Goal: Task Accomplishment & Management: Manage account settings

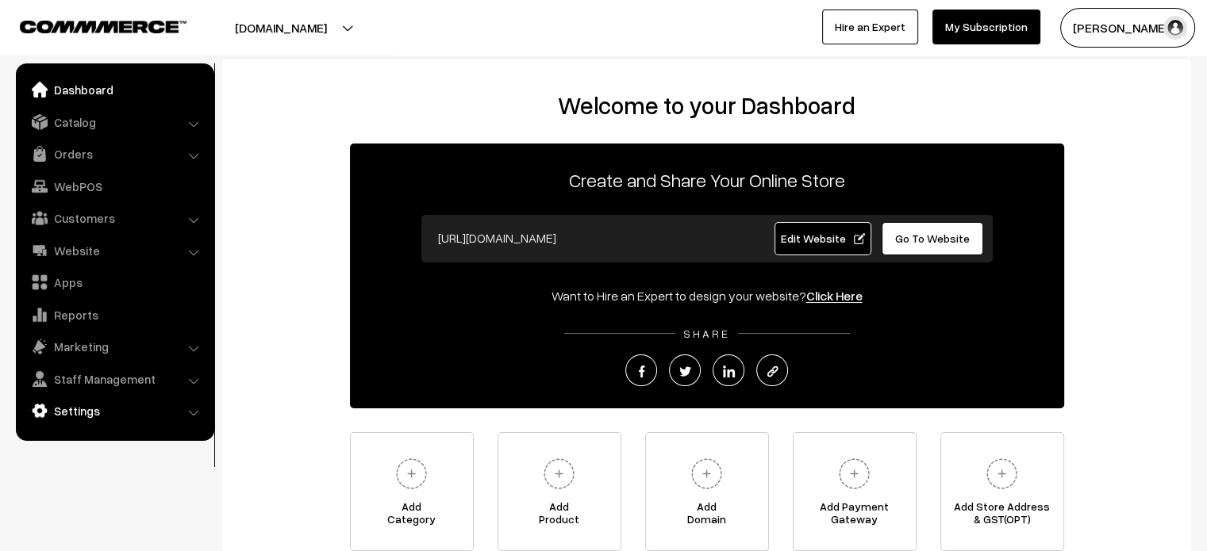
click at [115, 409] on link "Settings" at bounding box center [114, 411] width 189 height 29
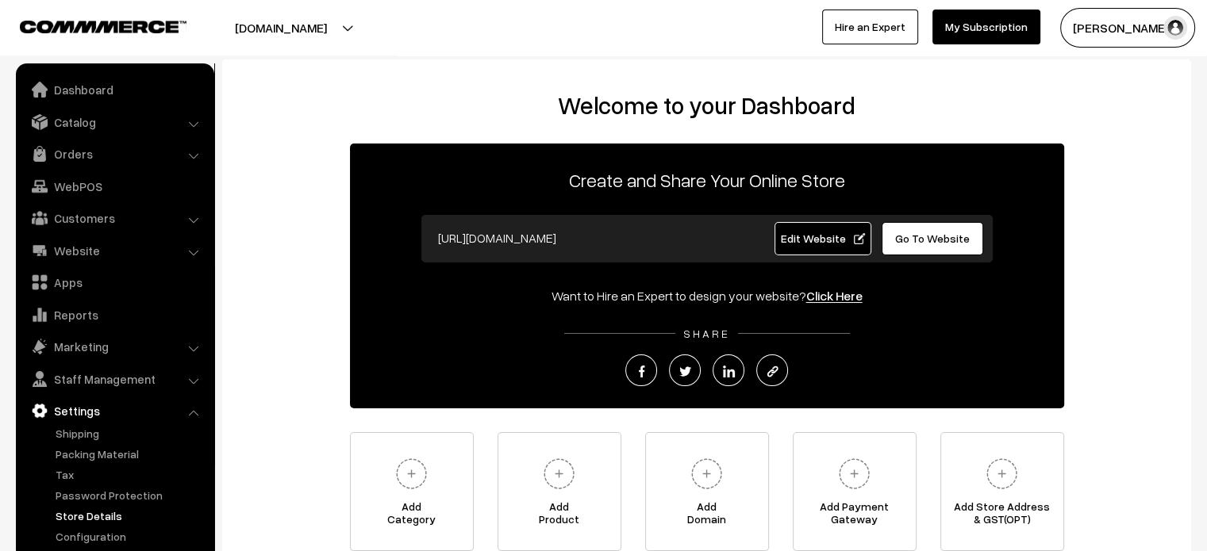
click at [98, 517] on link "Store Details" at bounding box center [130, 516] width 157 height 17
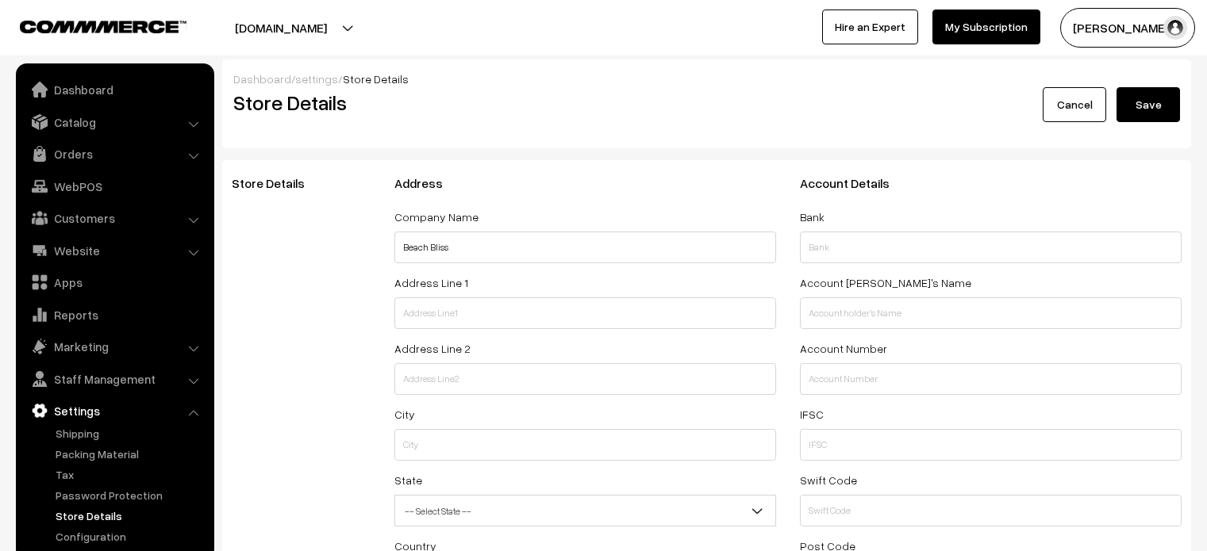
select select "99"
click at [159, 123] on link "Catalog" at bounding box center [114, 122] width 189 height 29
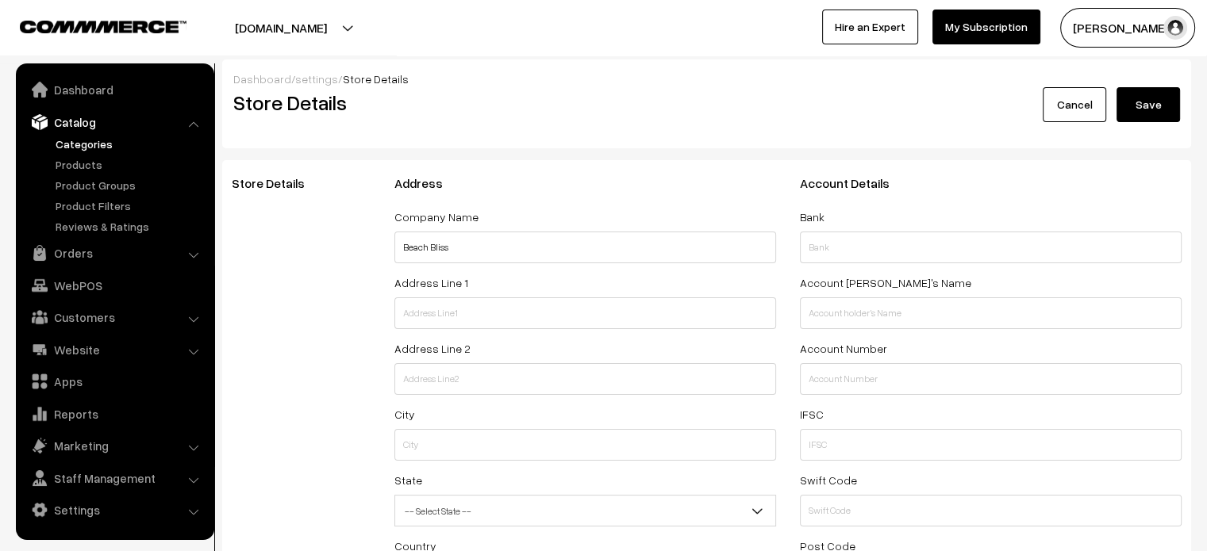
click at [90, 148] on link "Categories" at bounding box center [130, 144] width 157 height 17
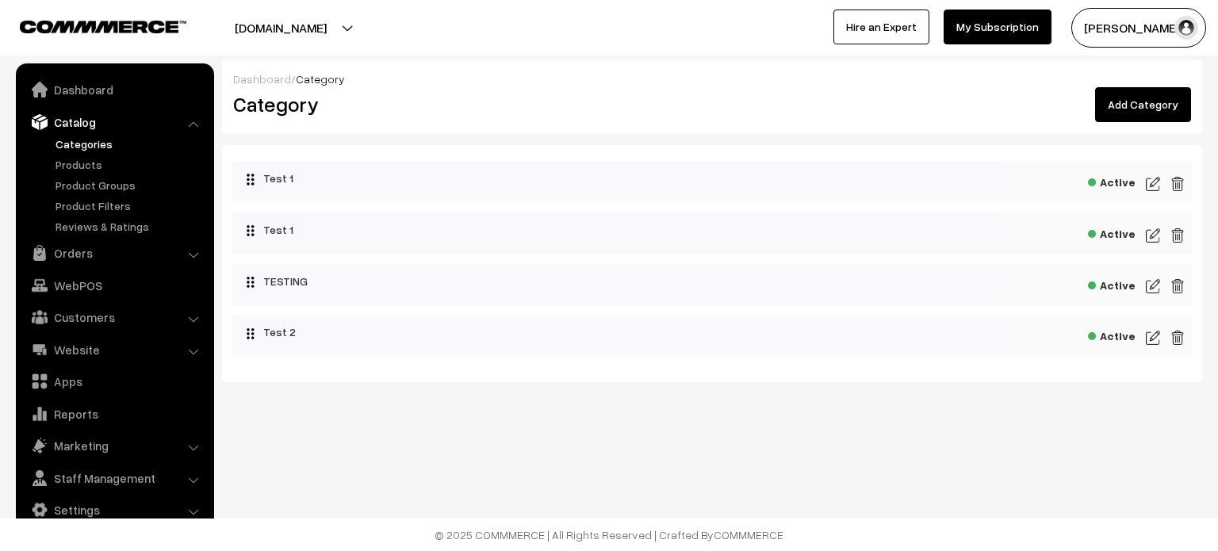
click at [1168, 111] on link "Add Category" at bounding box center [1143, 104] width 96 height 35
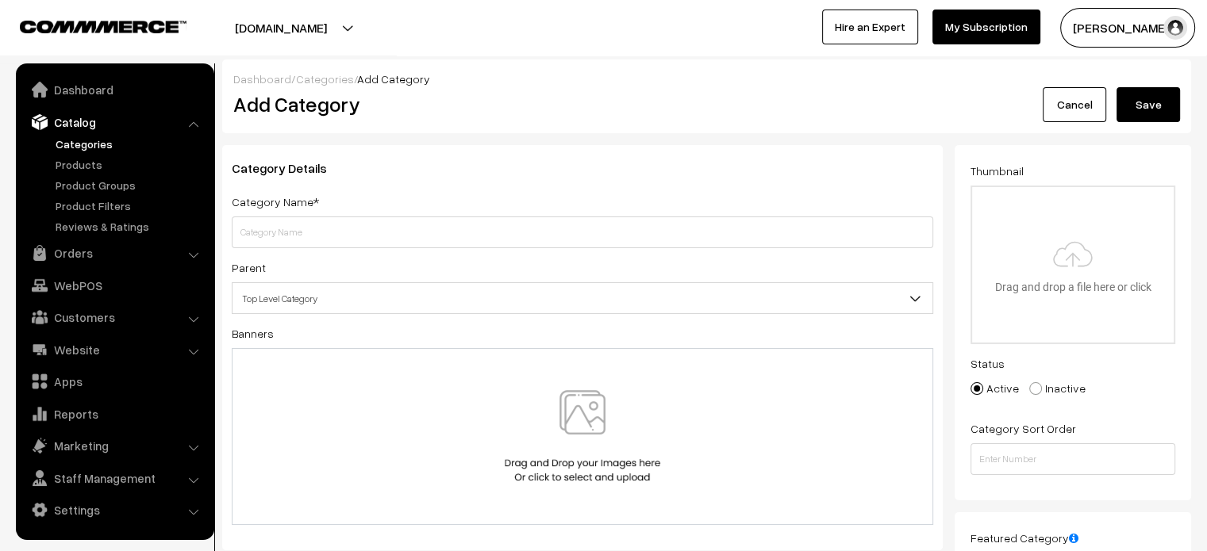
click at [461, 237] on input "text" at bounding box center [582, 233] width 701 height 32
click at [309, 87] on div "Add Category" at bounding box center [584, 104] width 727 height 35
click at [320, 82] on link "Categories" at bounding box center [325, 78] width 58 height 13
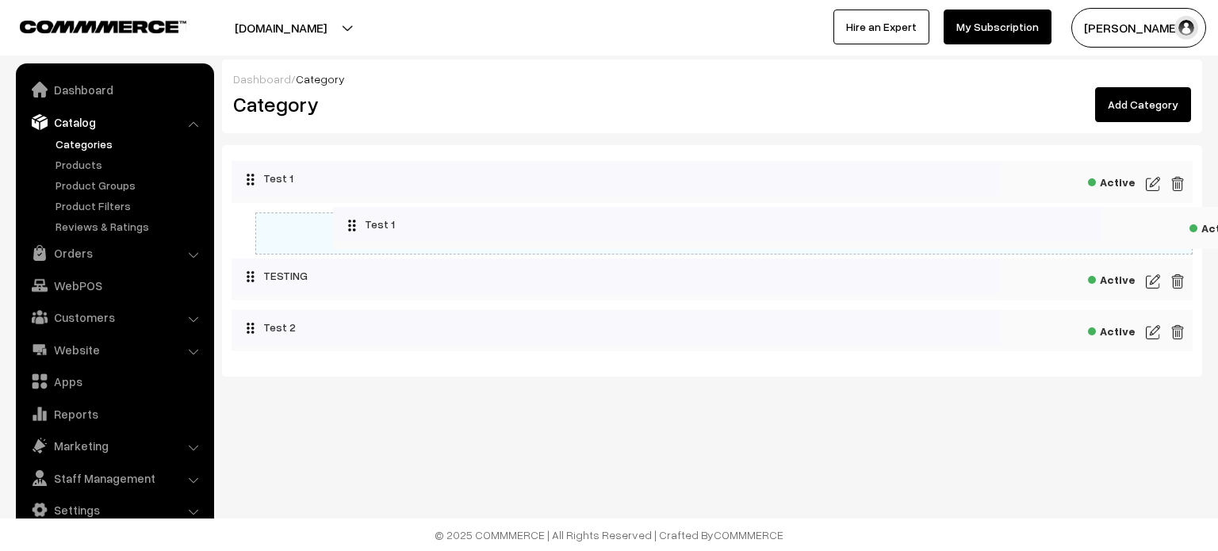
drag, startPoint x: 291, startPoint y: 229, endPoint x: 393, endPoint y: 224, distance: 101.6
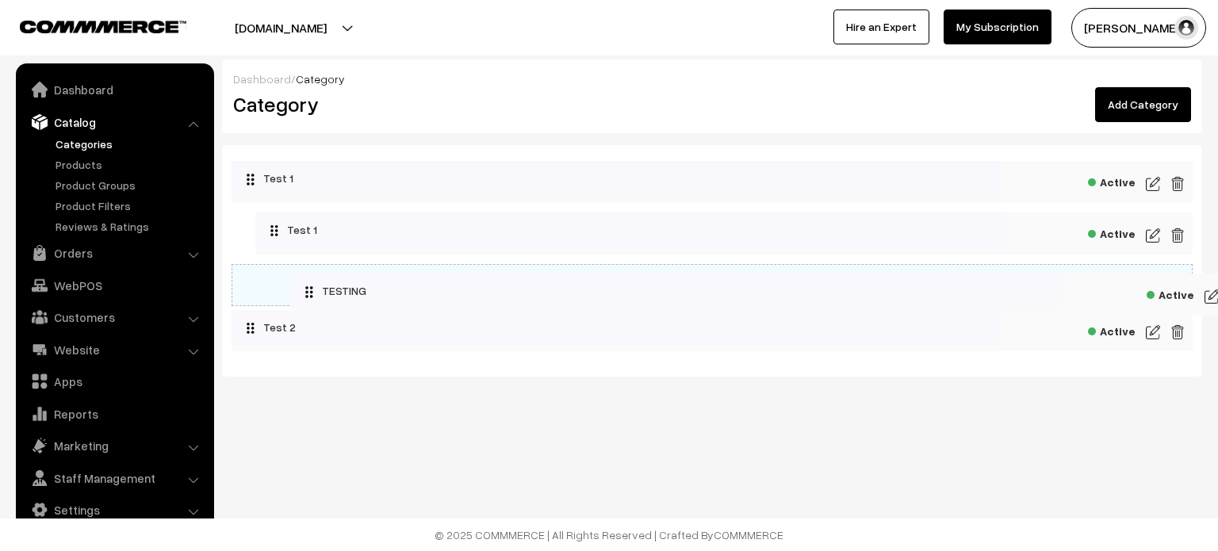
drag, startPoint x: 314, startPoint y: 278, endPoint x: 436, endPoint y: 289, distance: 122.7
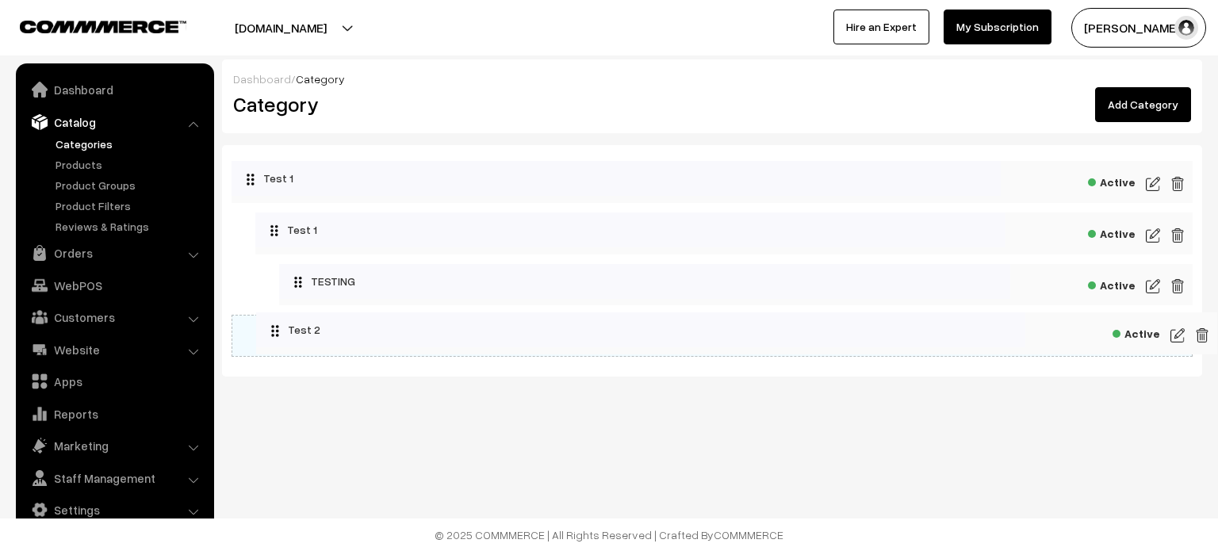
drag, startPoint x: 328, startPoint y: 328, endPoint x: 484, endPoint y: 321, distance: 155.6
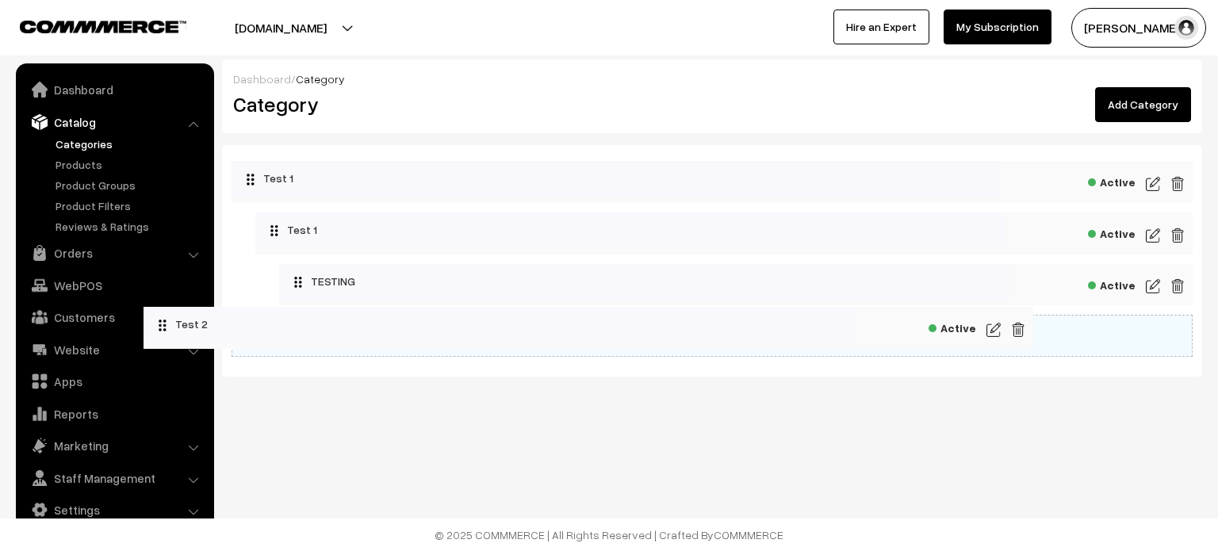
drag, startPoint x: 446, startPoint y: 345, endPoint x: 282, endPoint y: 336, distance: 163.7
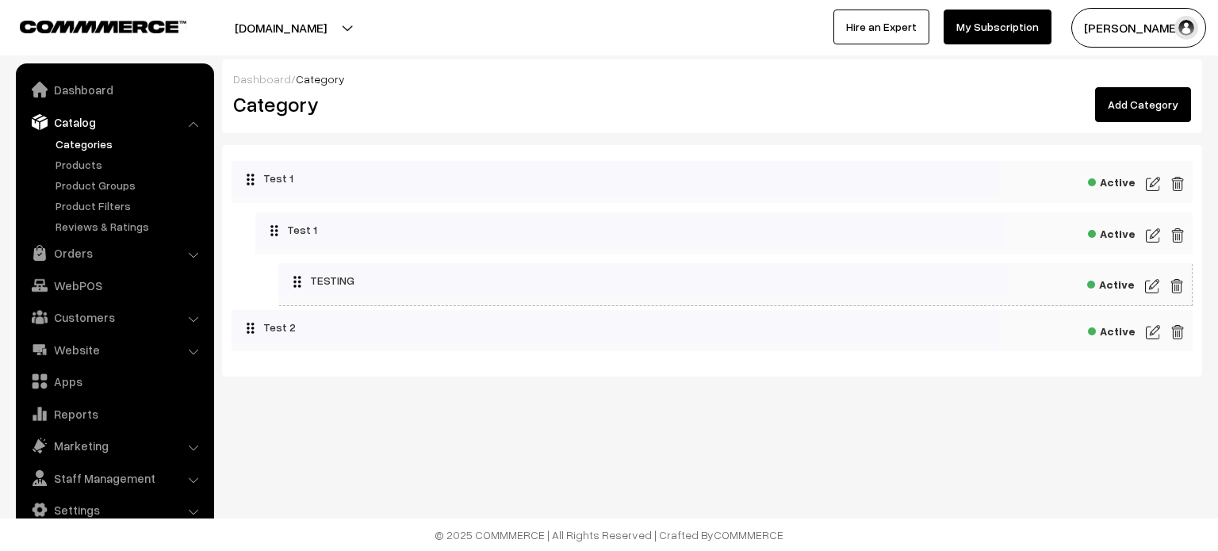
drag, startPoint x: 474, startPoint y: 288, endPoint x: 301, endPoint y: 282, distance: 172.3
click at [453, 203] on li "Collapse Expand Test 1 Active Active" at bounding box center [712, 208] width 961 height 94
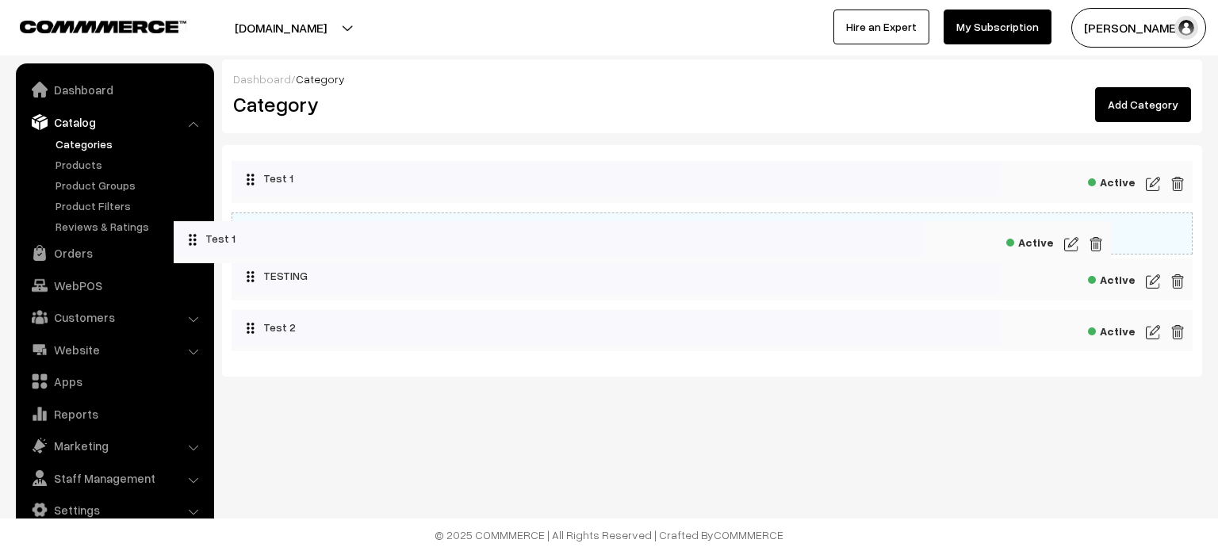
drag, startPoint x: 474, startPoint y: 226, endPoint x: 391, endPoint y: 234, distance: 83.7
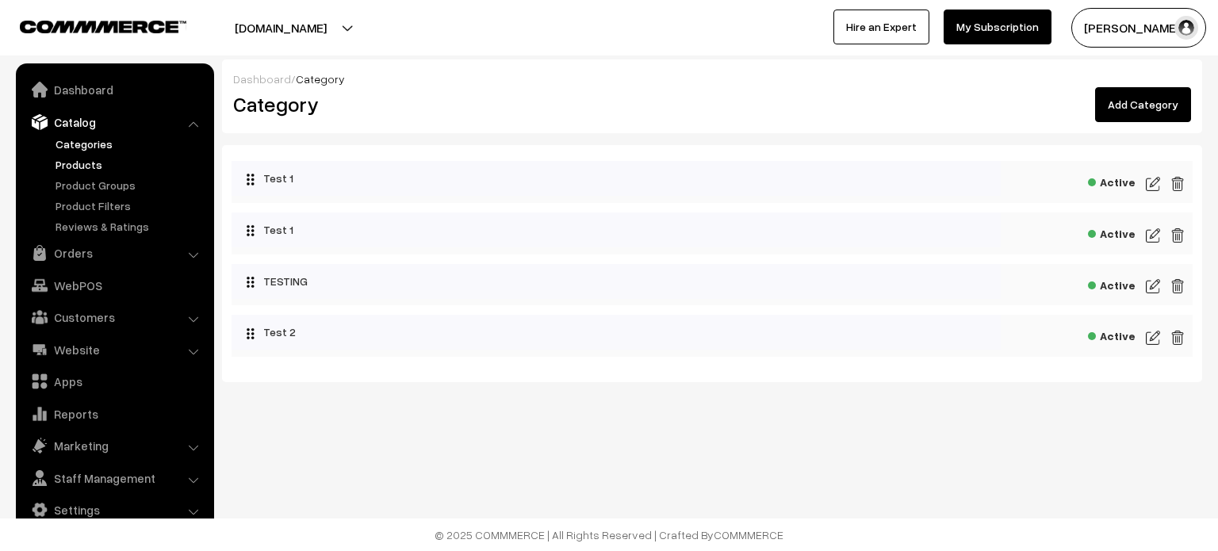
click at [77, 158] on link "Products" at bounding box center [130, 164] width 157 height 17
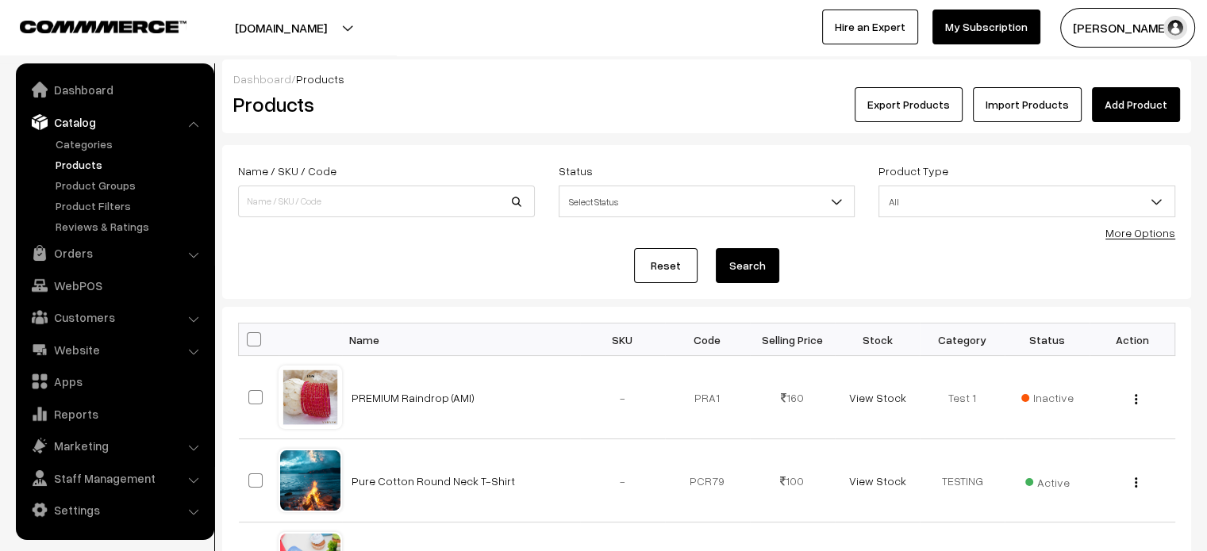
click at [1126, 112] on link "Add Product" at bounding box center [1136, 104] width 88 height 35
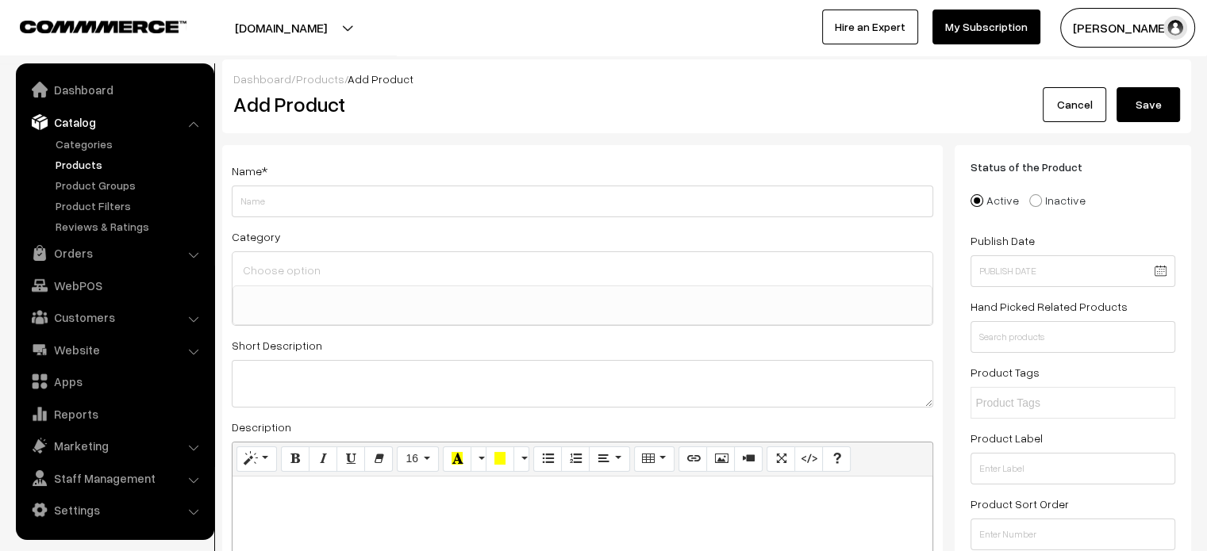
click at [340, 279] on input at bounding box center [582, 270] width 687 height 23
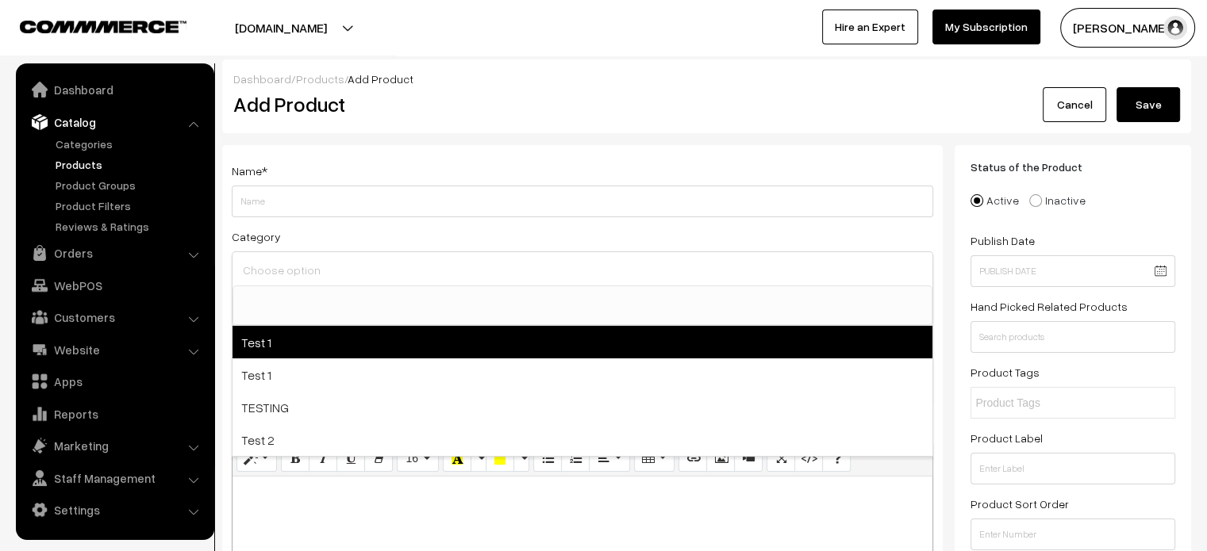
click at [312, 340] on span "Test 1" at bounding box center [582, 342] width 700 height 33
select select "2"
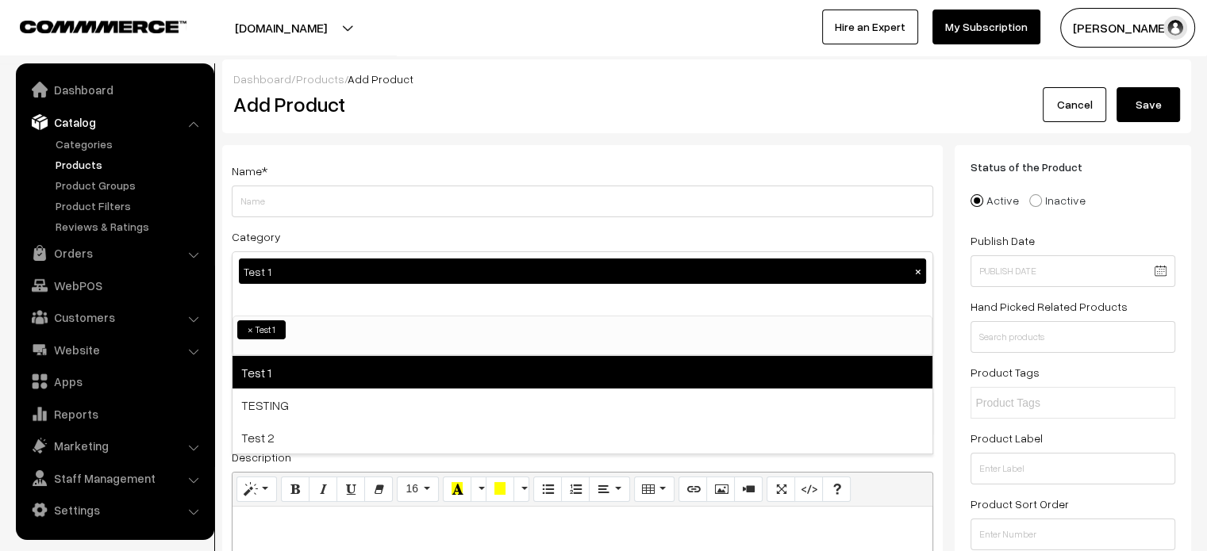
click at [310, 382] on span "Test 1" at bounding box center [582, 372] width 700 height 33
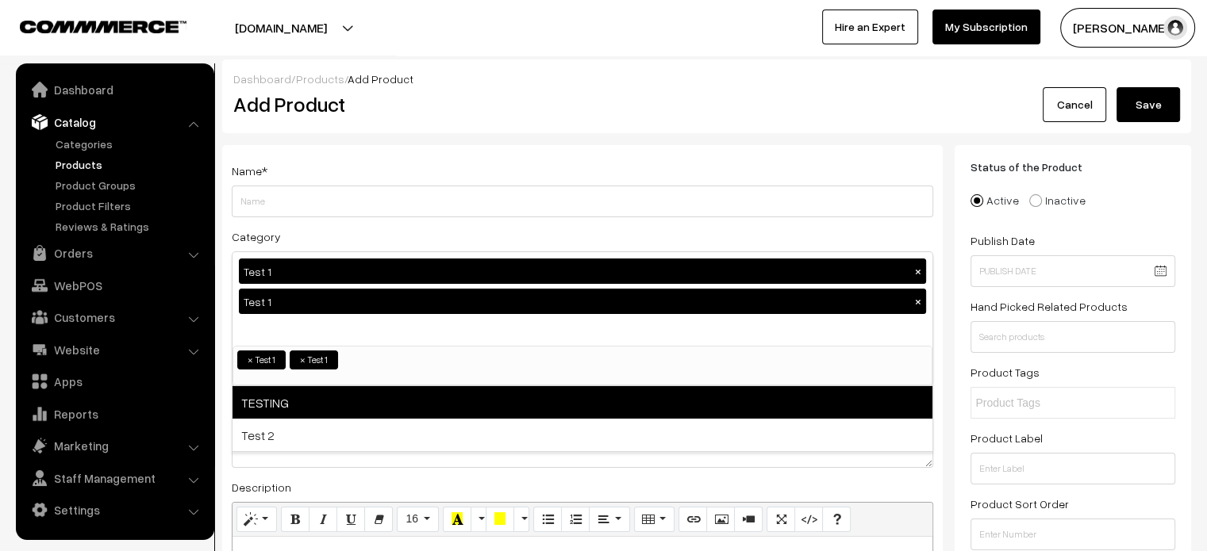
click at [308, 411] on span "TESTING" at bounding box center [582, 402] width 700 height 33
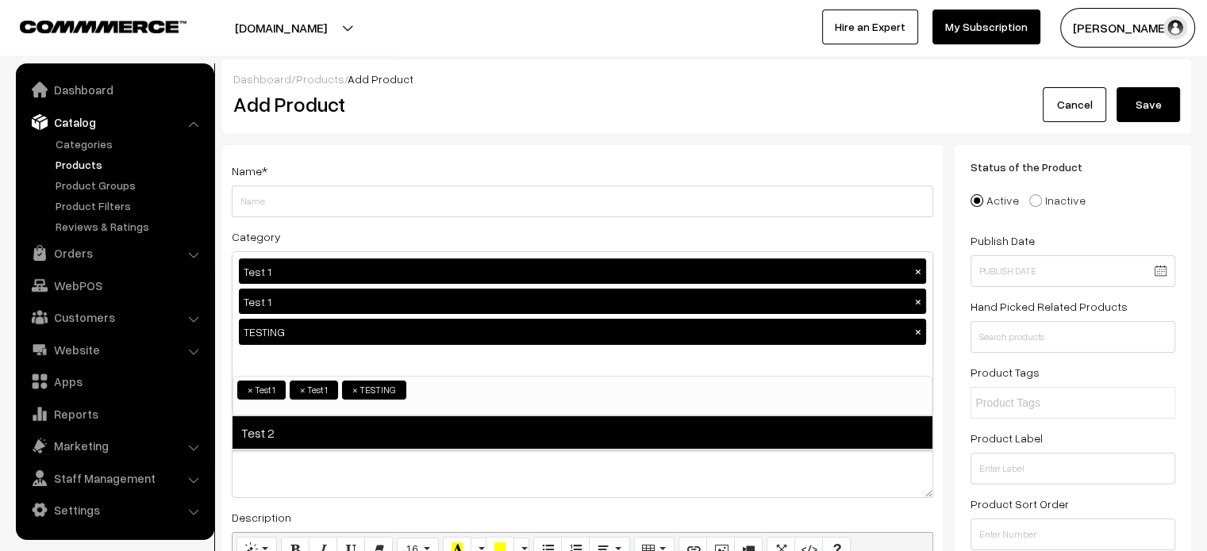
click at [308, 426] on span "Test 2" at bounding box center [582, 432] width 700 height 33
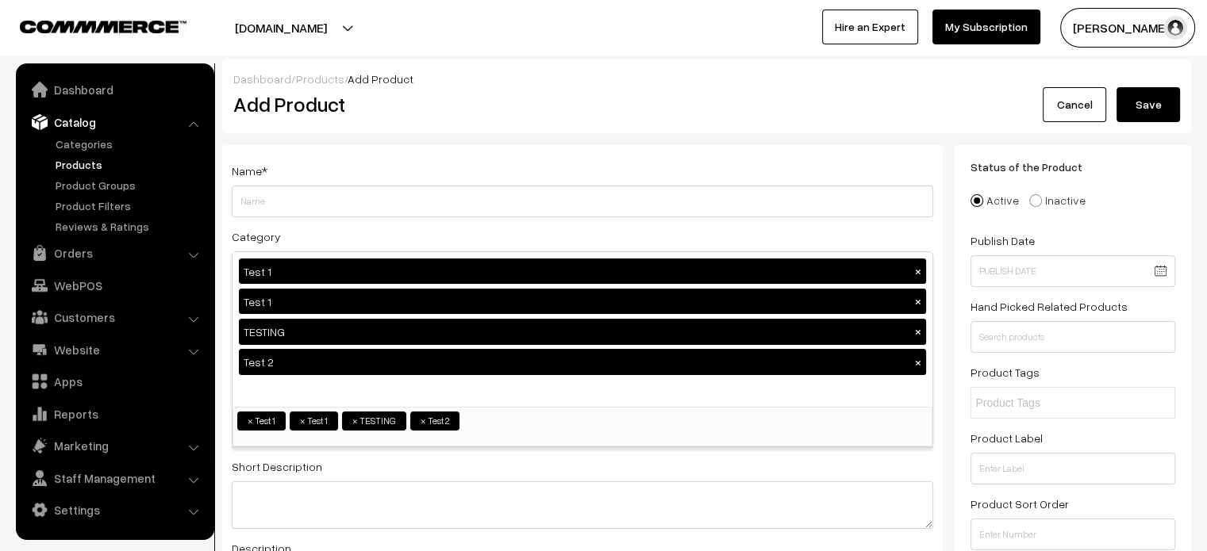
click at [534, 147] on div "Name * Category Test 1 × Test 1 × TESTING × Test 2 × Test 1 Test 1 TESTING Test…" at bounding box center [582, 487] width 720 height 685
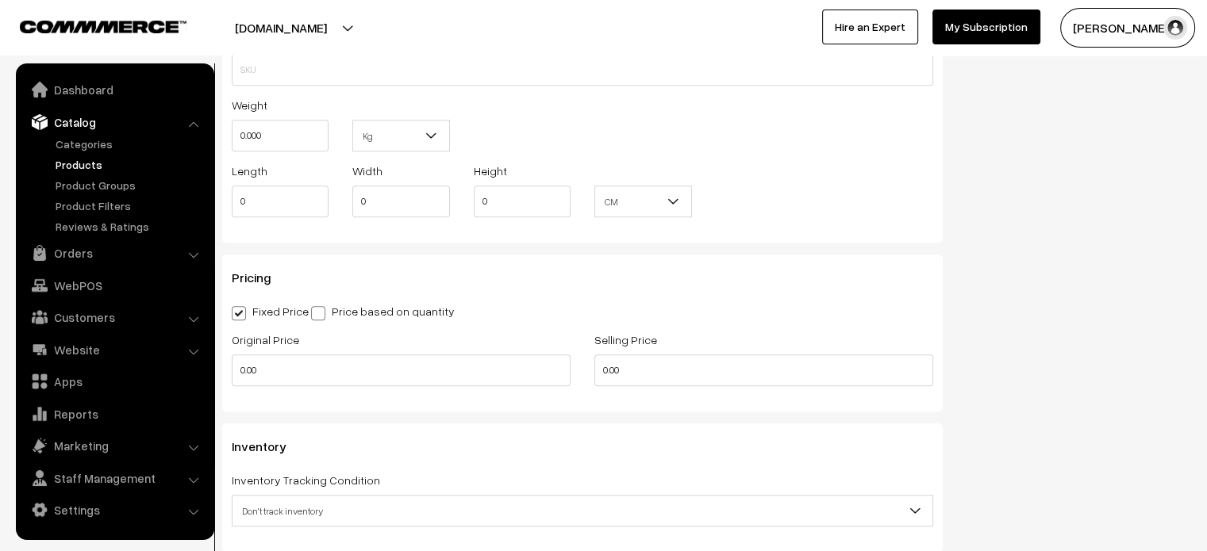
scroll to position [1296, 0]
click at [347, 313] on label "Price based on quantity" at bounding box center [383, 309] width 144 height 17
click at [321, 313] on input "Price based on quantity" at bounding box center [316, 309] width 10 height 10
radio input "true"
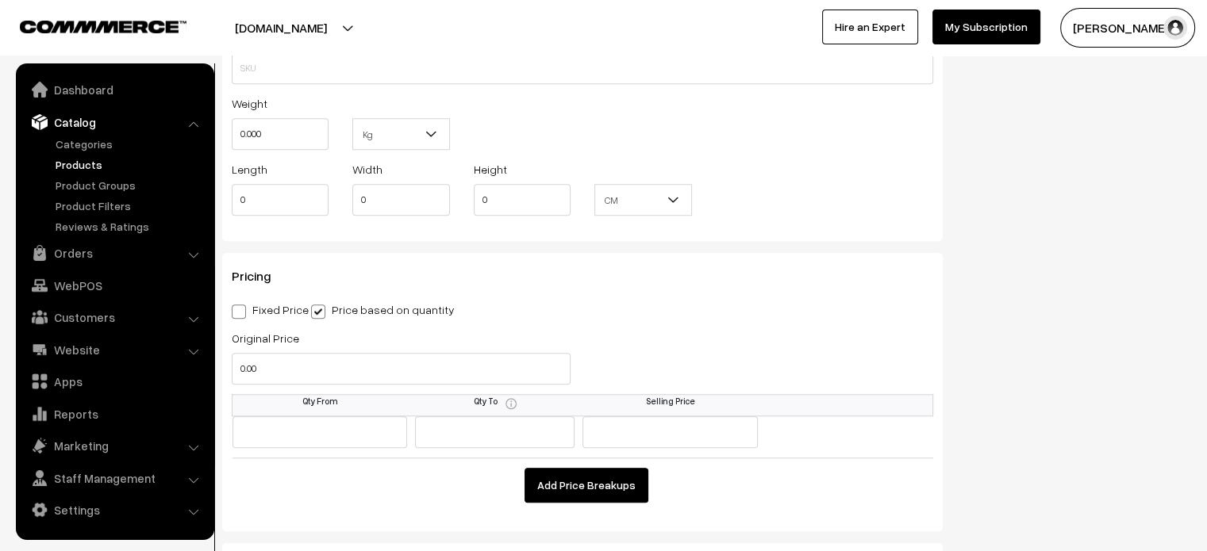
click at [259, 313] on label "Fixed Price" at bounding box center [270, 309] width 77 height 17
click at [242, 313] on input "Fixed Price" at bounding box center [237, 309] width 10 height 10
radio input "true"
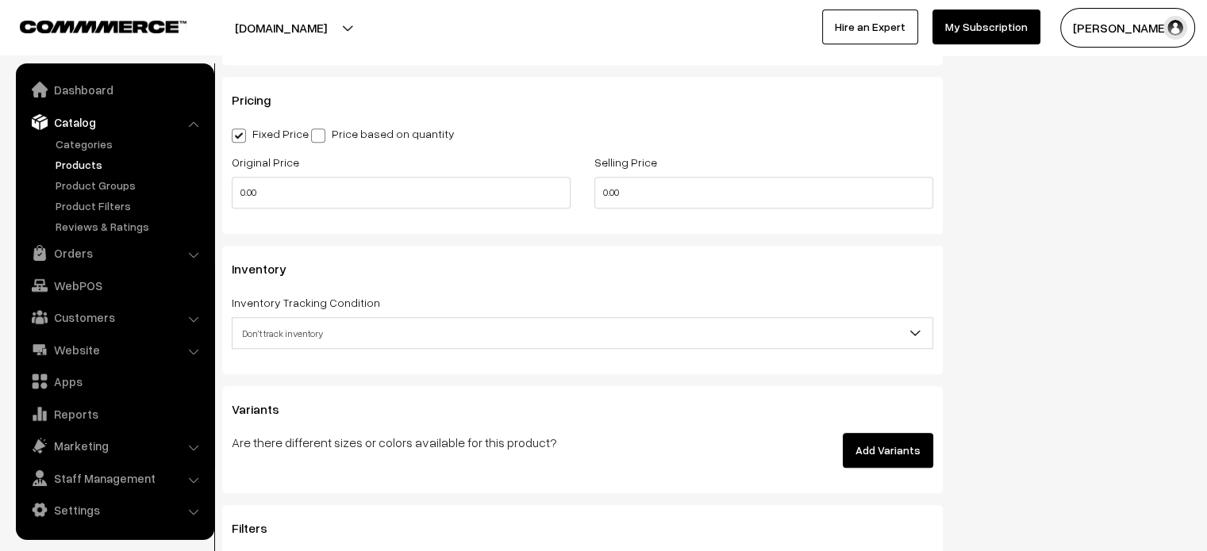
scroll to position [1474, 0]
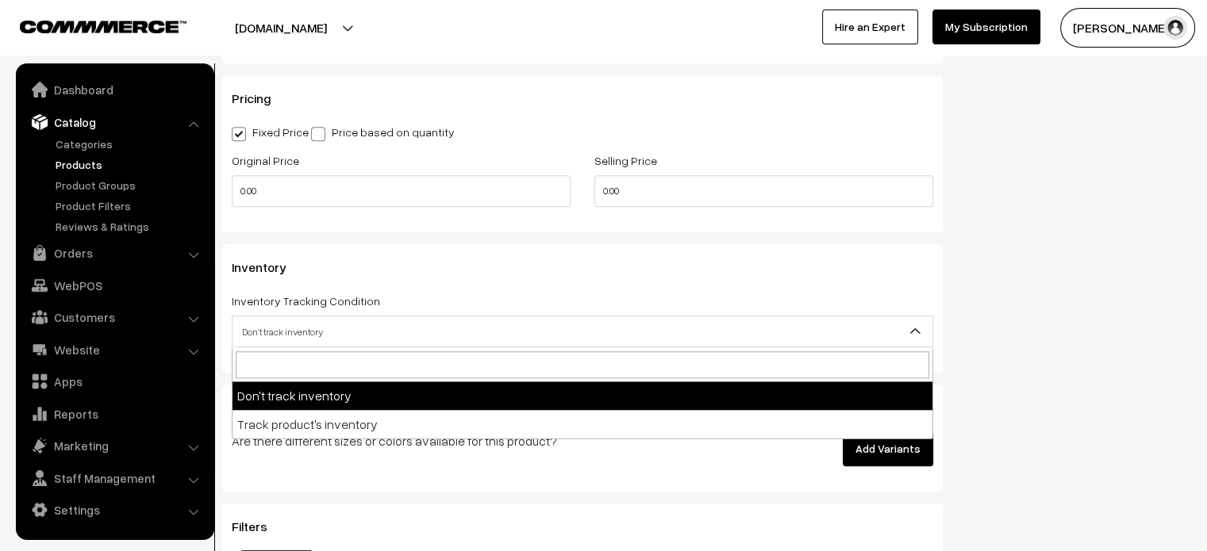
click at [612, 336] on span "Don't track inventory" at bounding box center [582, 332] width 700 height 28
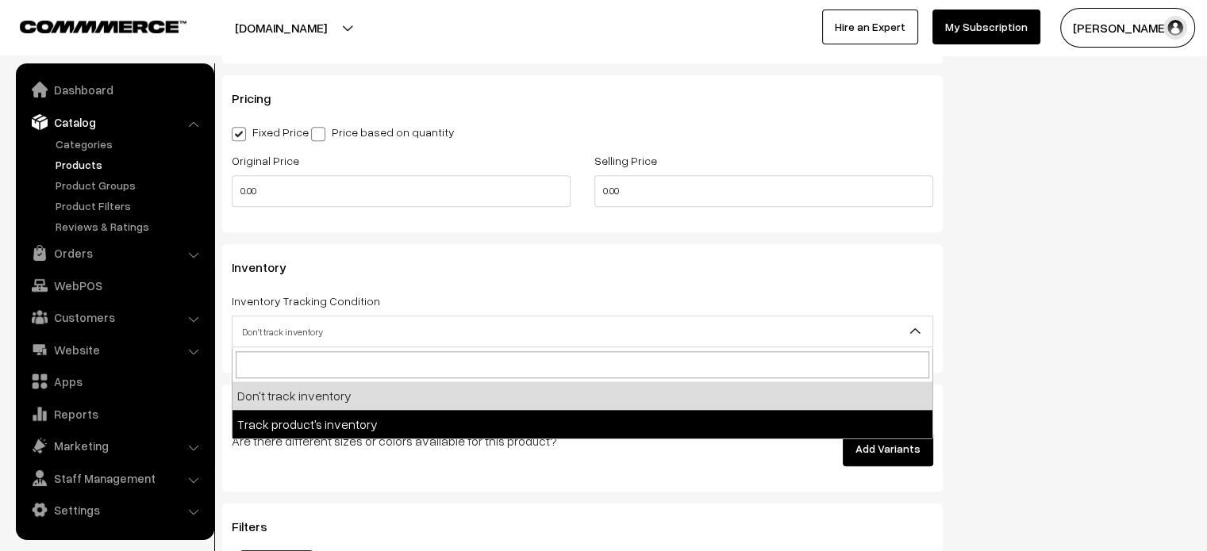
select select "2"
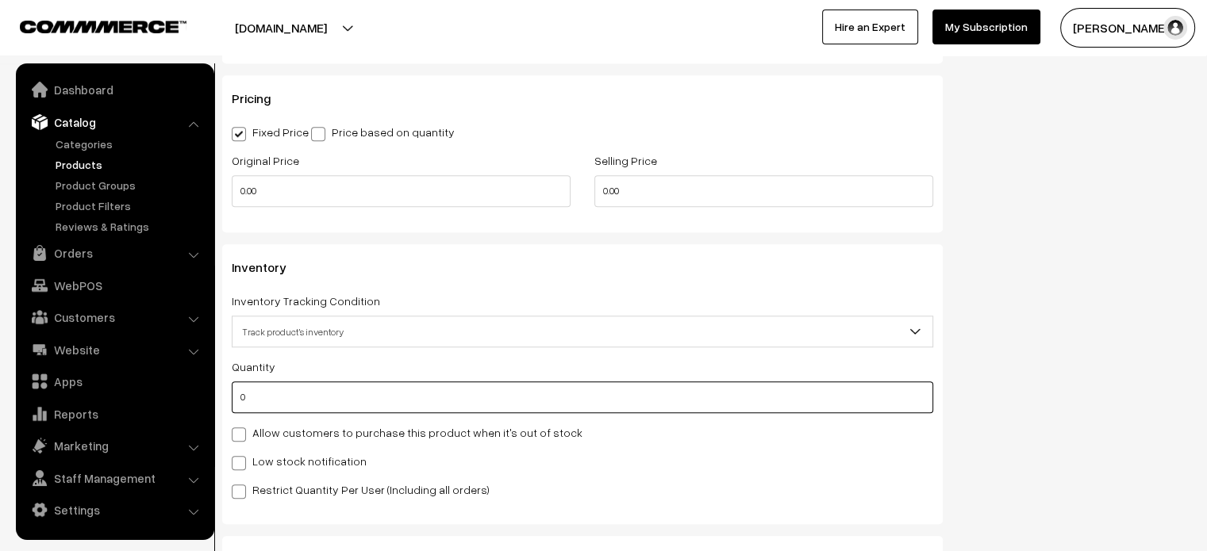
click at [402, 413] on input "0" at bounding box center [582, 398] width 701 height 32
click at [239, 435] on span at bounding box center [239, 435] width 14 height 14
click at [239, 435] on input "Allow customers to purchase this product when it's out of stock" at bounding box center [237, 432] width 10 height 10
checkbox input "true"
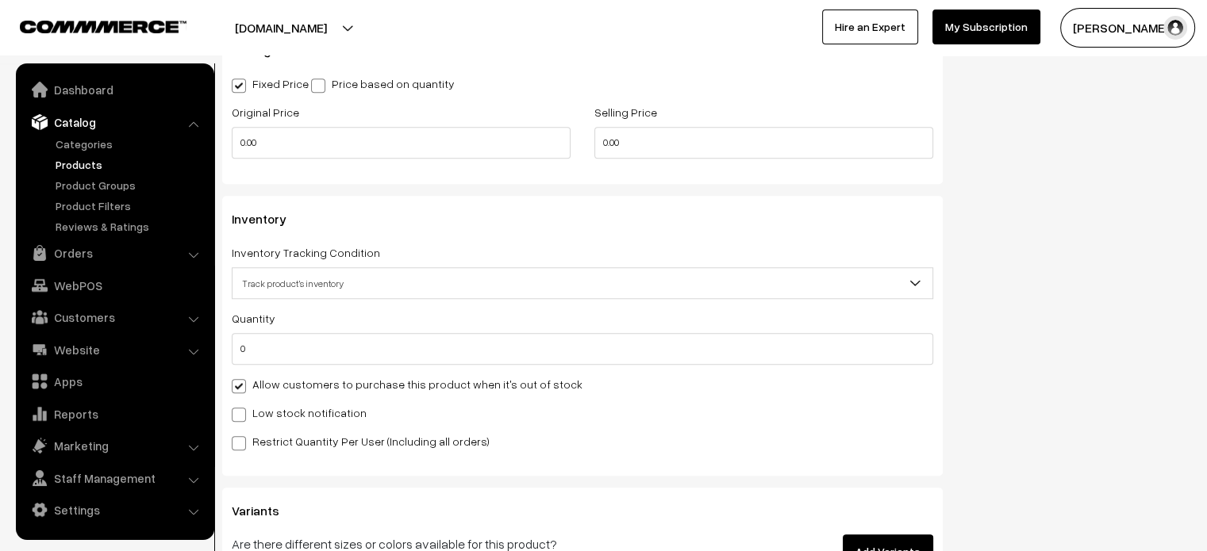
scroll to position [1523, 0]
click at [247, 415] on label "Low stock notification" at bounding box center [299, 412] width 135 height 17
click at [242, 415] on input "Low stock notification" at bounding box center [237, 411] width 10 height 10
checkbox input "true"
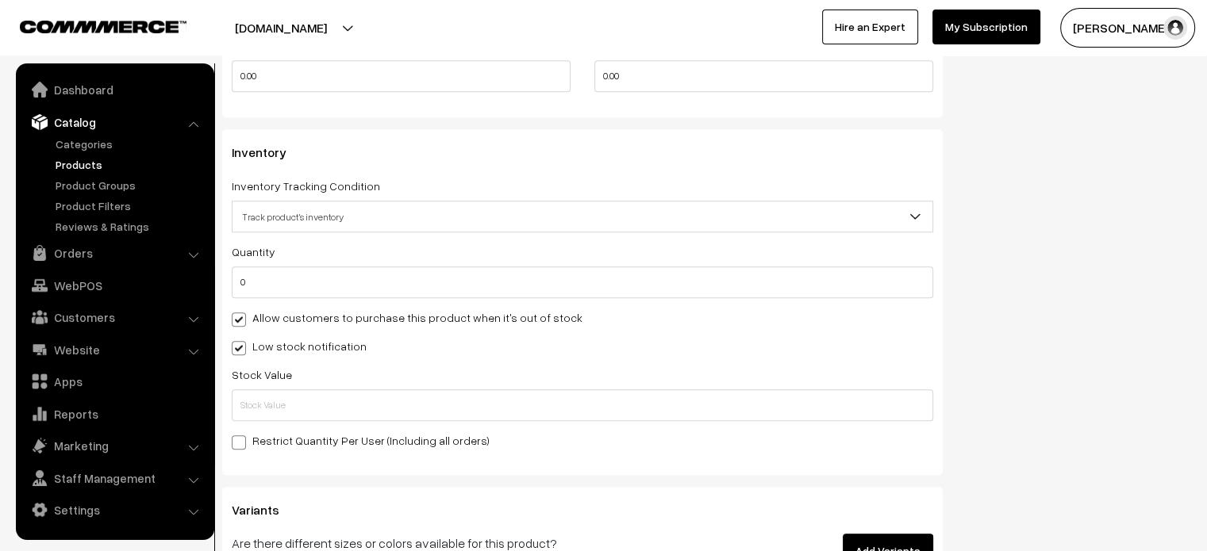
scroll to position [1591, 0]
click at [238, 443] on span at bounding box center [239, 440] width 14 height 14
click at [238, 443] on input "Restrict Quantity Per User (Including all orders)" at bounding box center [237, 437] width 10 height 10
checkbox input "true"
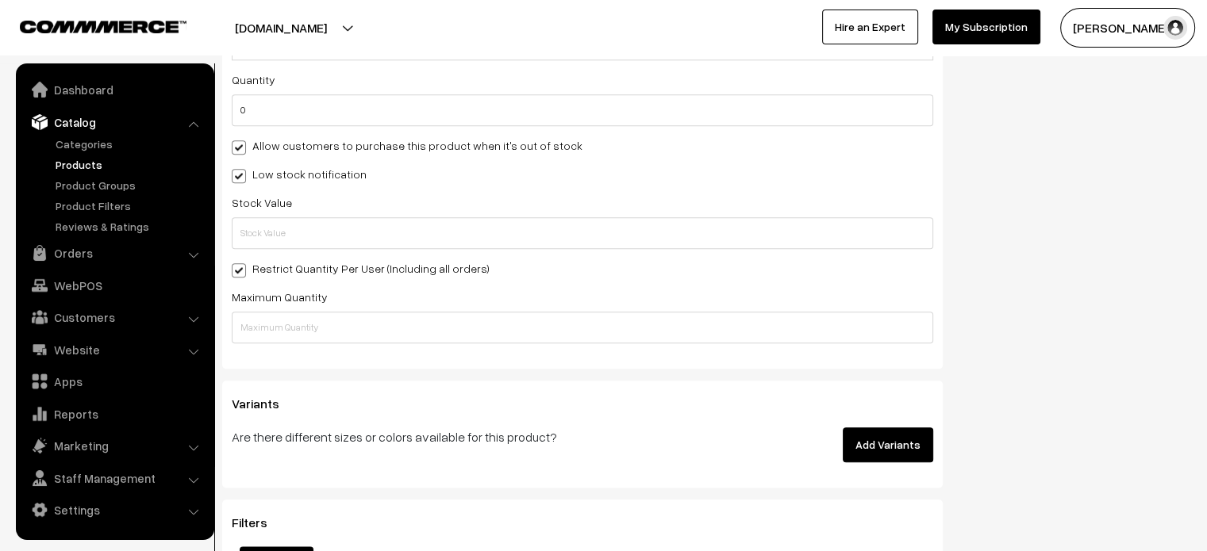
scroll to position [1761, 0]
click at [885, 437] on button "Add Variants" at bounding box center [887, 445] width 90 height 35
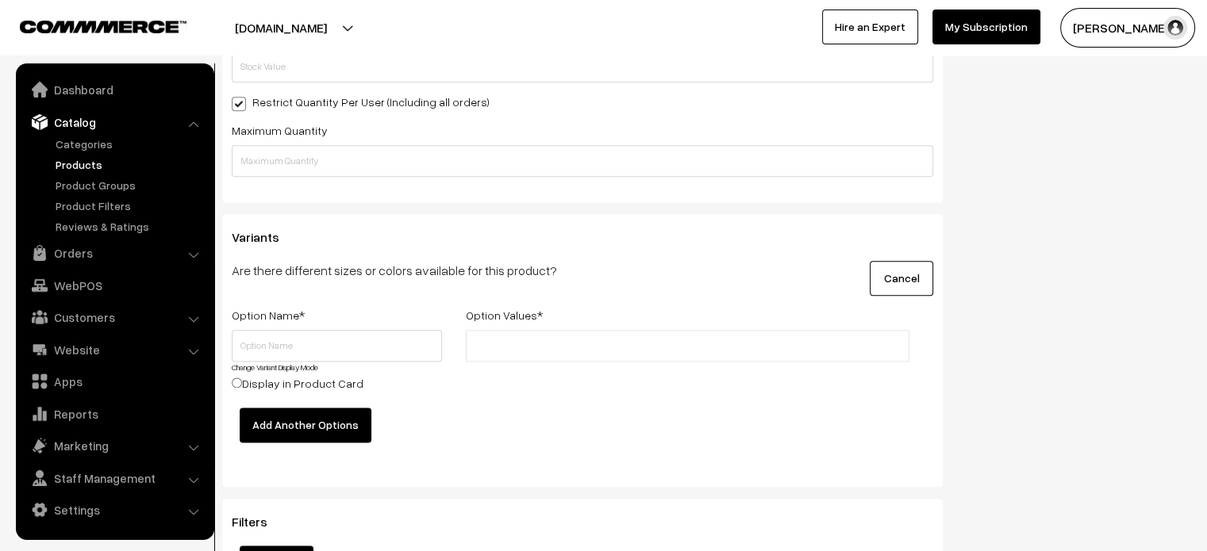
scroll to position [1941, 0]
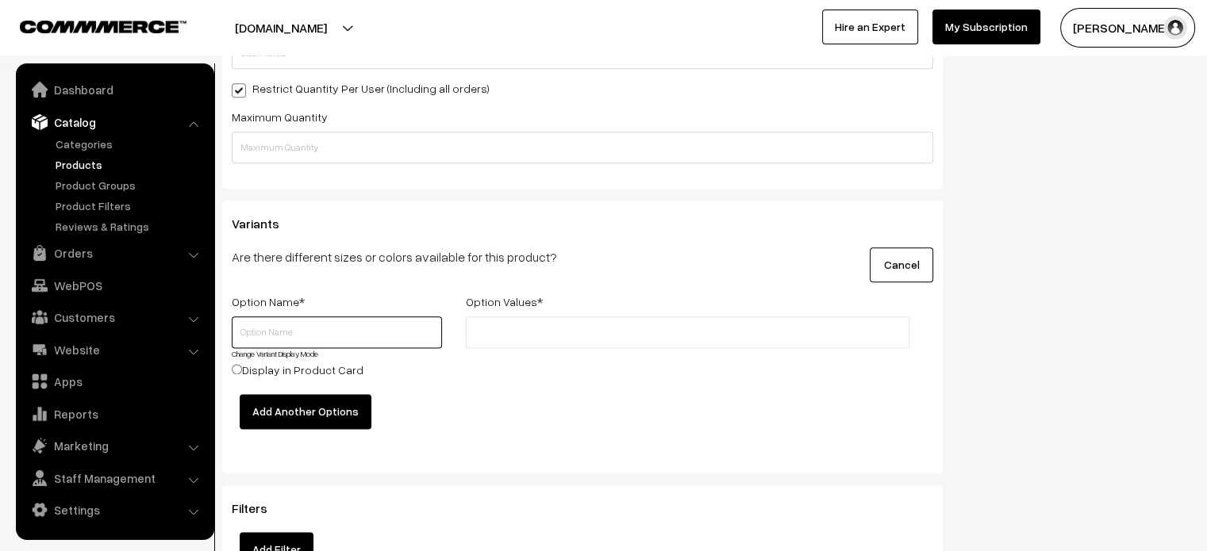
click at [347, 345] on input "text" at bounding box center [337, 333] width 210 height 32
type input "Colour"
click at [528, 339] on input "text" at bounding box center [539, 332] width 139 height 17
type input "Red"
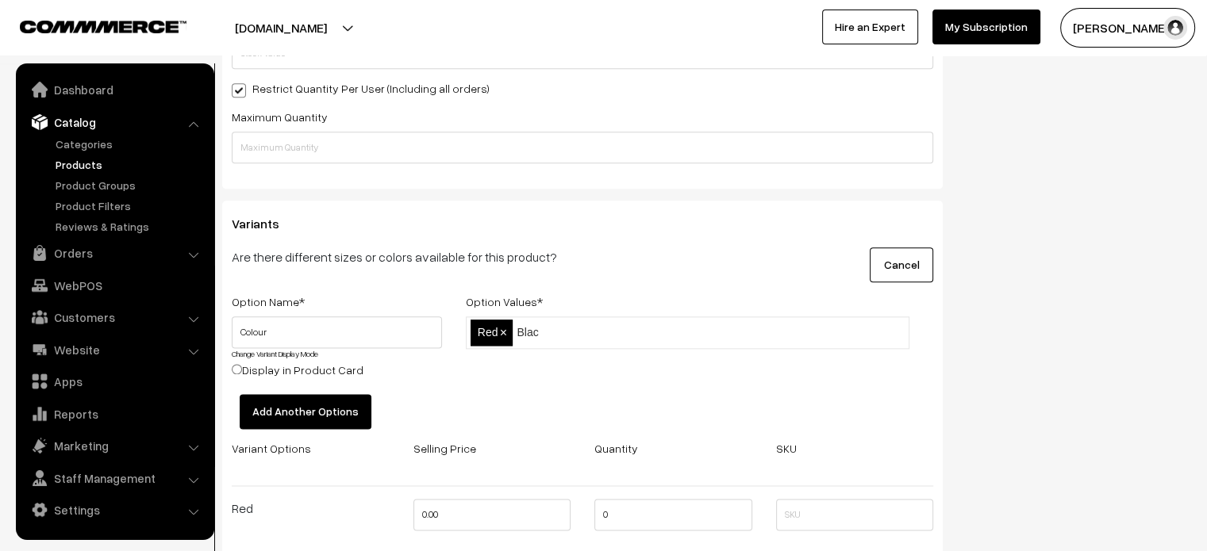
type input "Black"
type input "Blue"
click at [310, 405] on button "Add Another Options" at bounding box center [306, 411] width 132 height 35
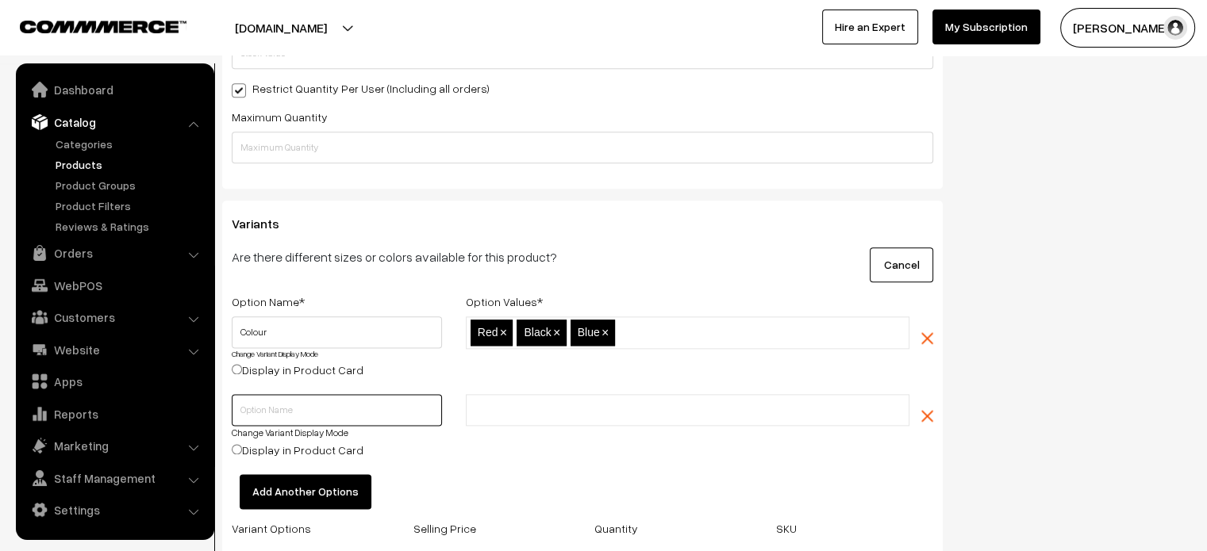
click at [305, 412] on input "text" at bounding box center [337, 410] width 210 height 32
type input "Size"
click at [523, 415] on input "text" at bounding box center [539, 410] width 139 height 17
type input "S"
type input "M"
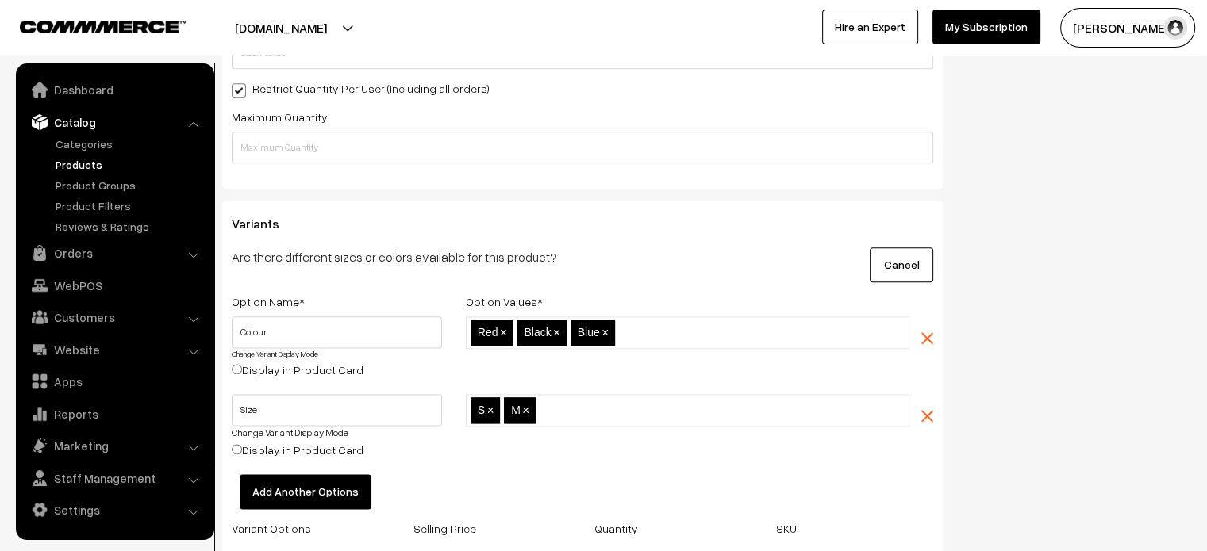
type input "L"
type input "XL"
type input "XXL"
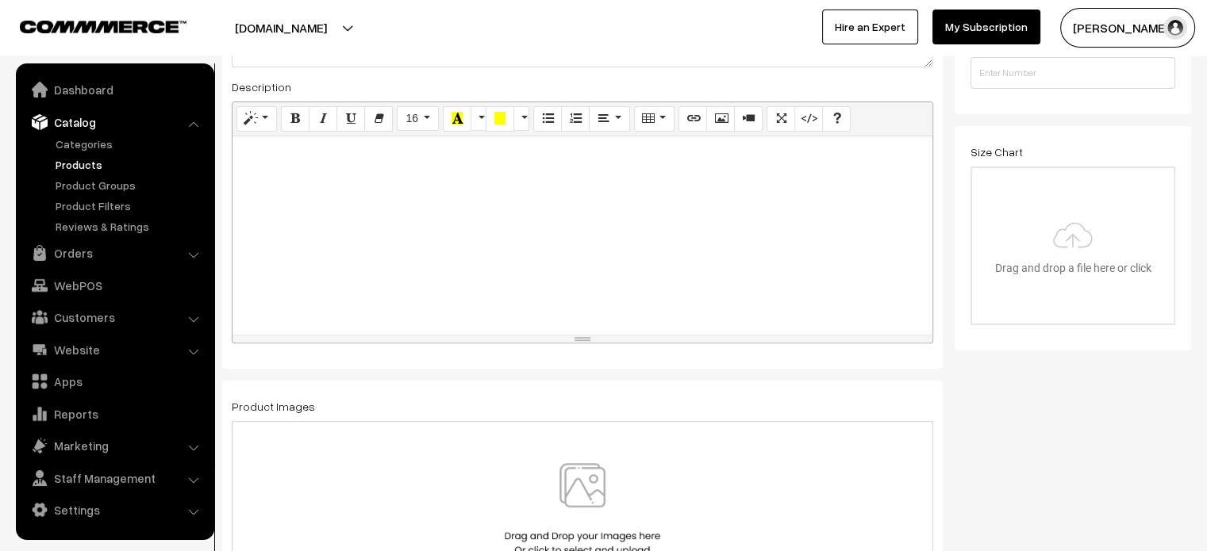
scroll to position [447, 0]
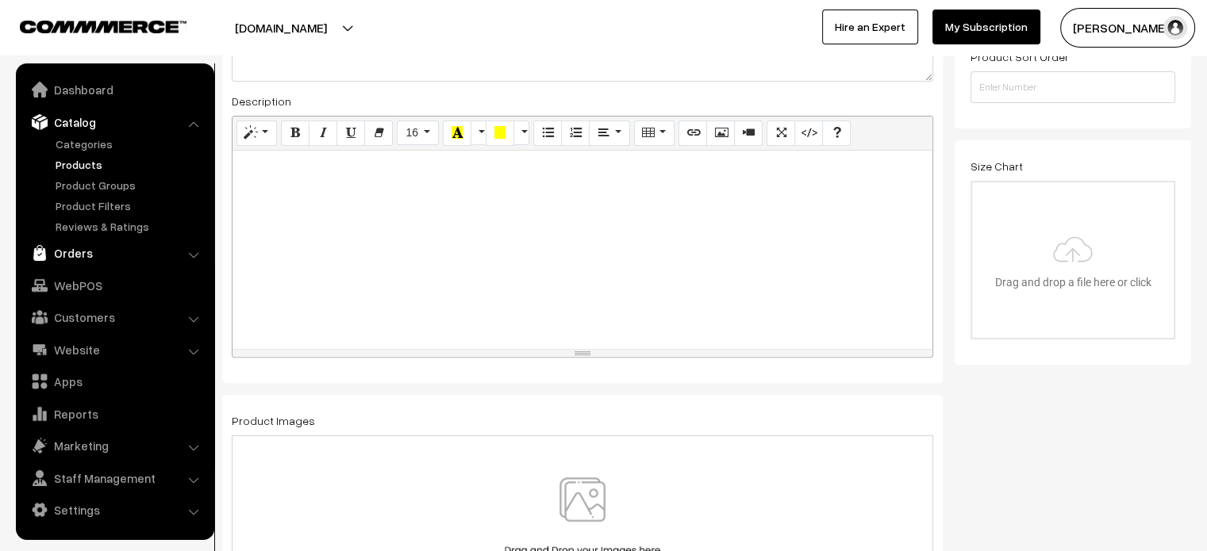
click at [63, 252] on link "Orders" at bounding box center [114, 253] width 189 height 29
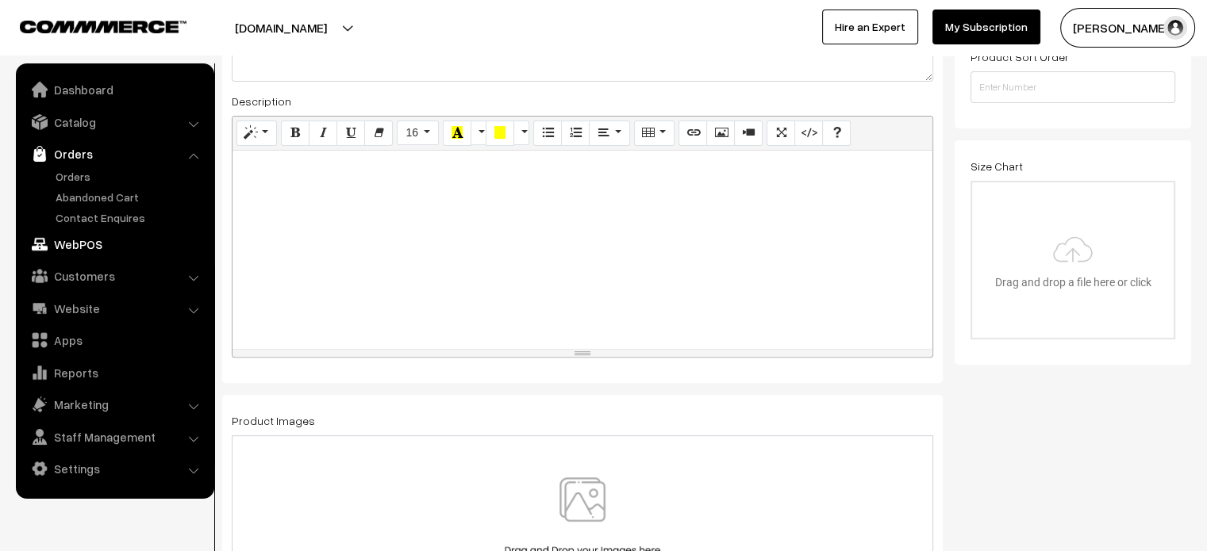
scroll to position [436, 0]
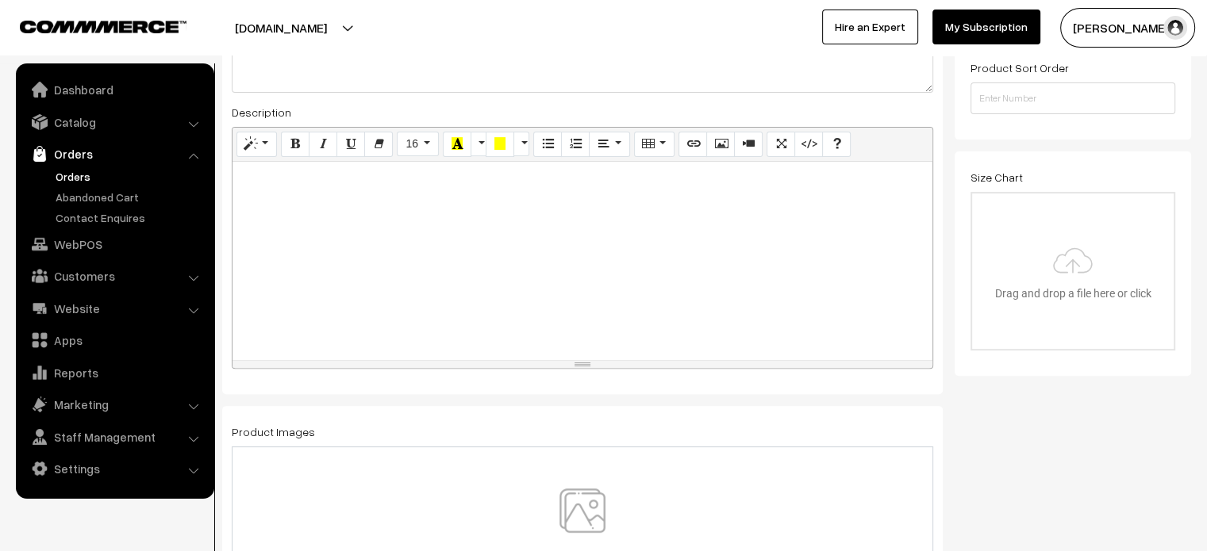
click at [67, 182] on link "Orders" at bounding box center [130, 176] width 157 height 17
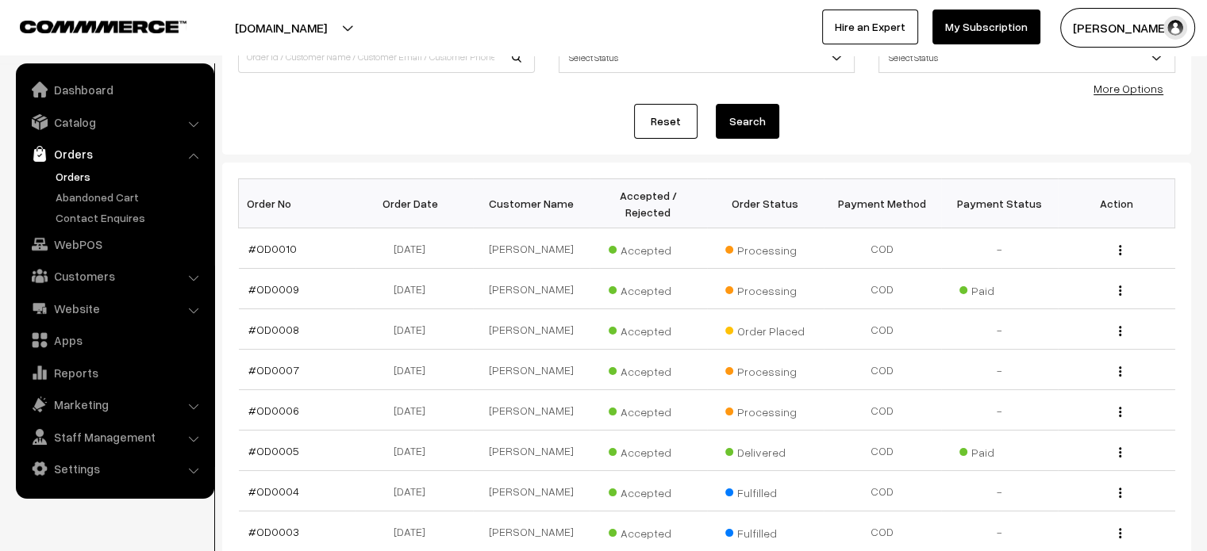
scroll to position [138, 0]
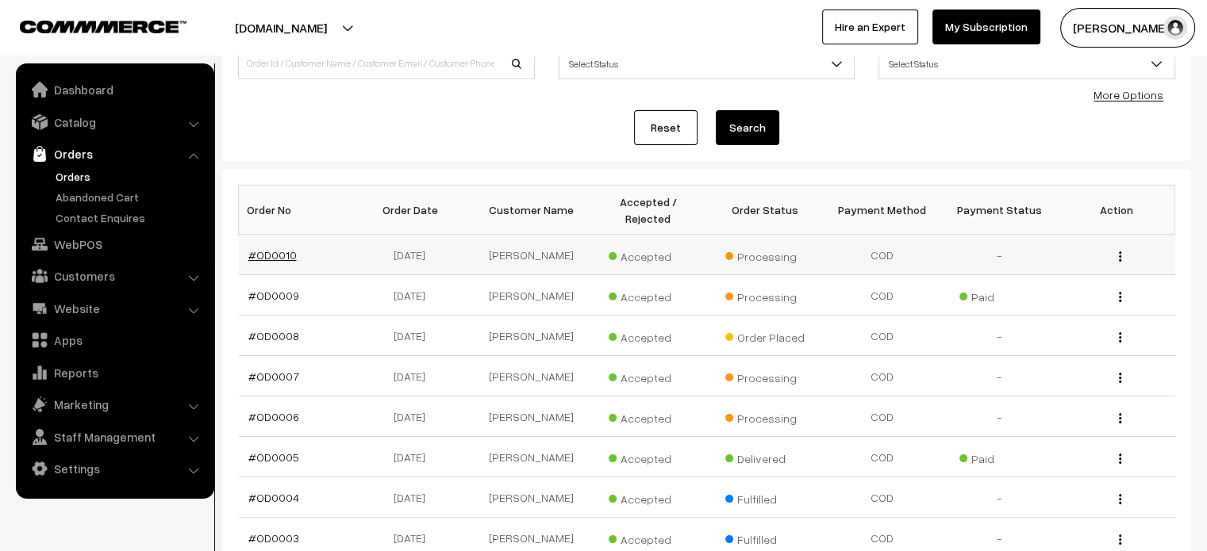
click at [286, 248] on link "#OD0010" at bounding box center [272, 254] width 48 height 13
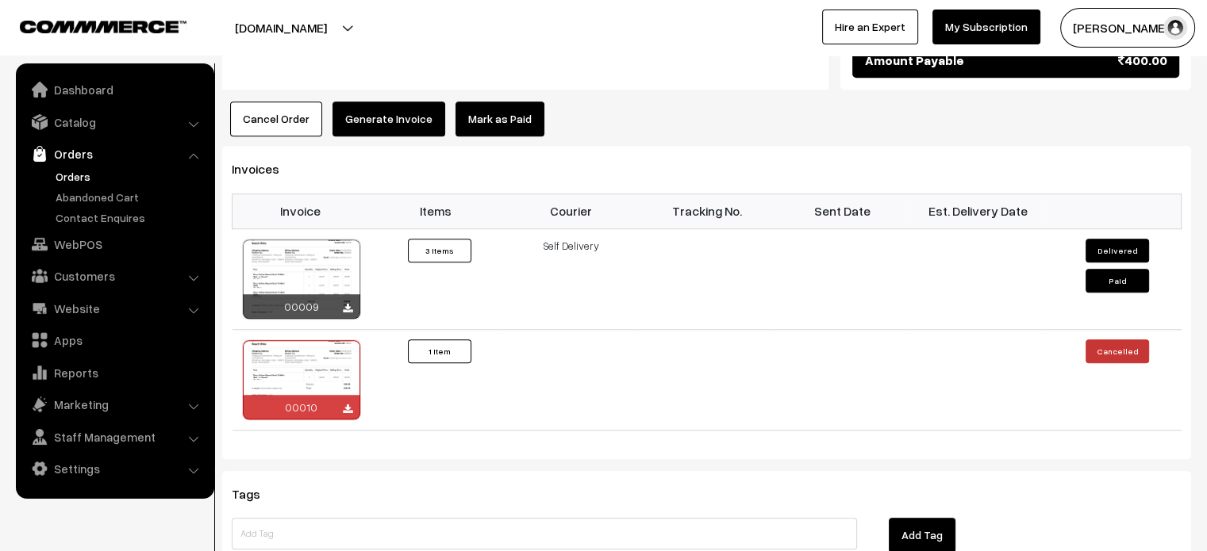
scroll to position [1280, 0]
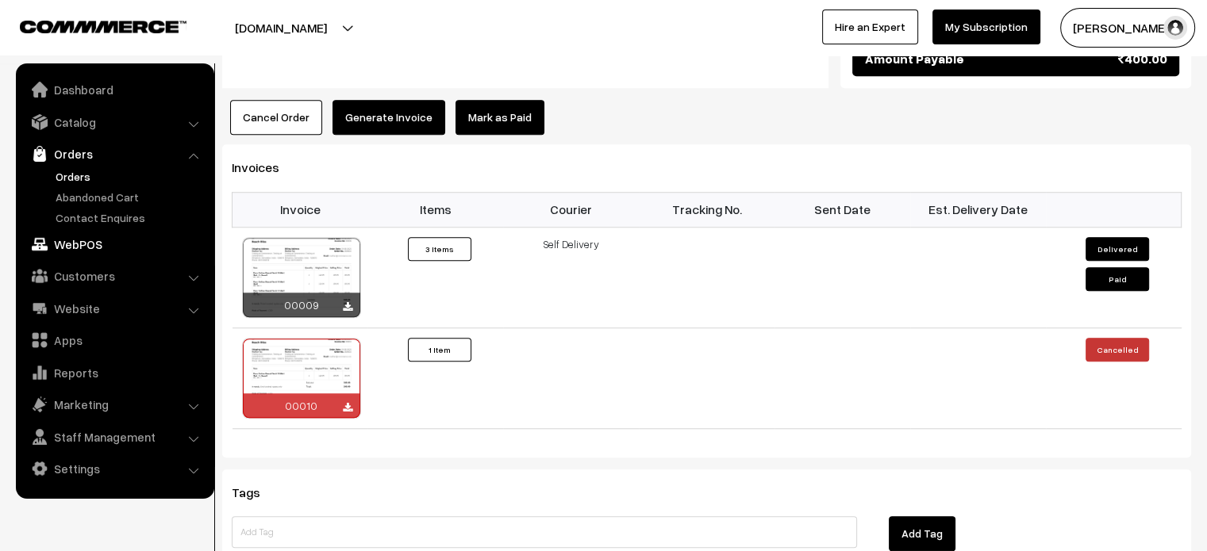
click at [78, 244] on link "WebPOS" at bounding box center [114, 244] width 189 height 29
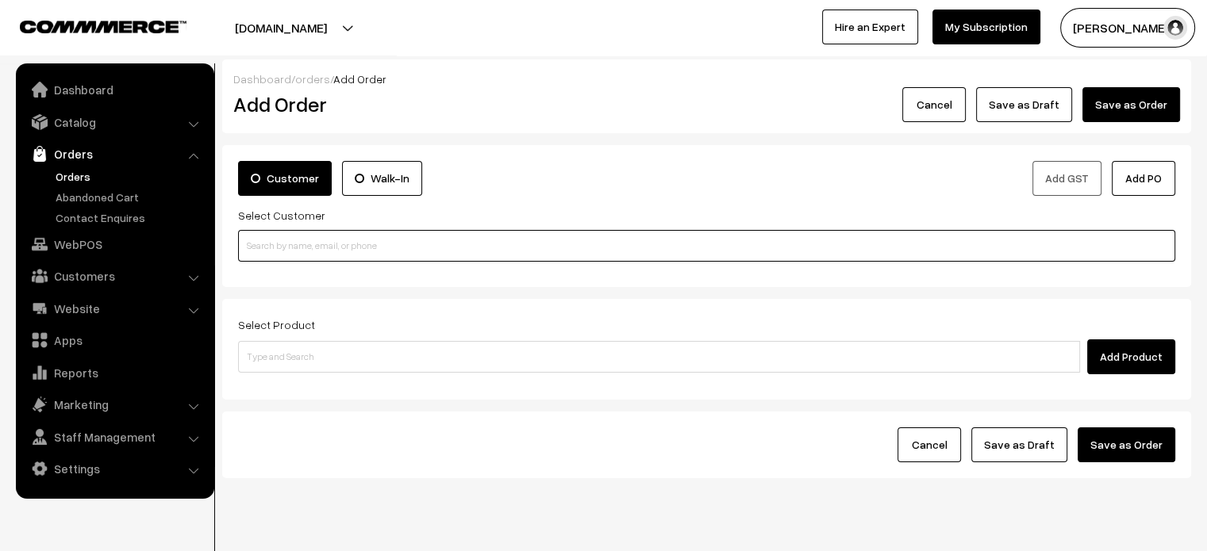
click at [579, 240] on input at bounding box center [706, 246] width 937 height 32
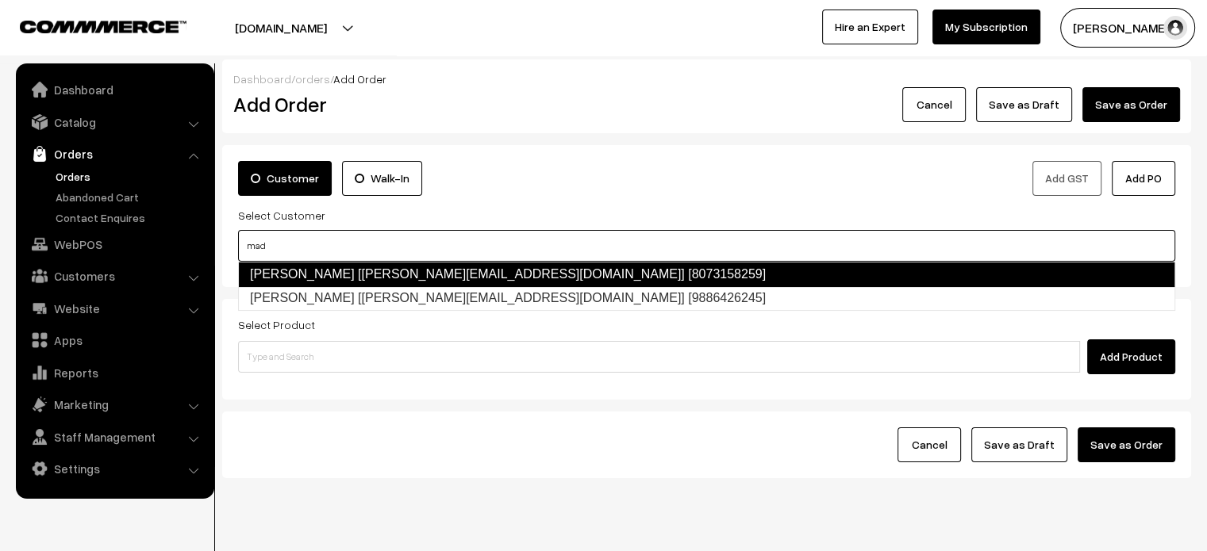
click at [512, 278] on link "Madhan Raj [madhan@commmerce.com] [8073158259]" at bounding box center [706, 274] width 937 height 25
type input "mad"
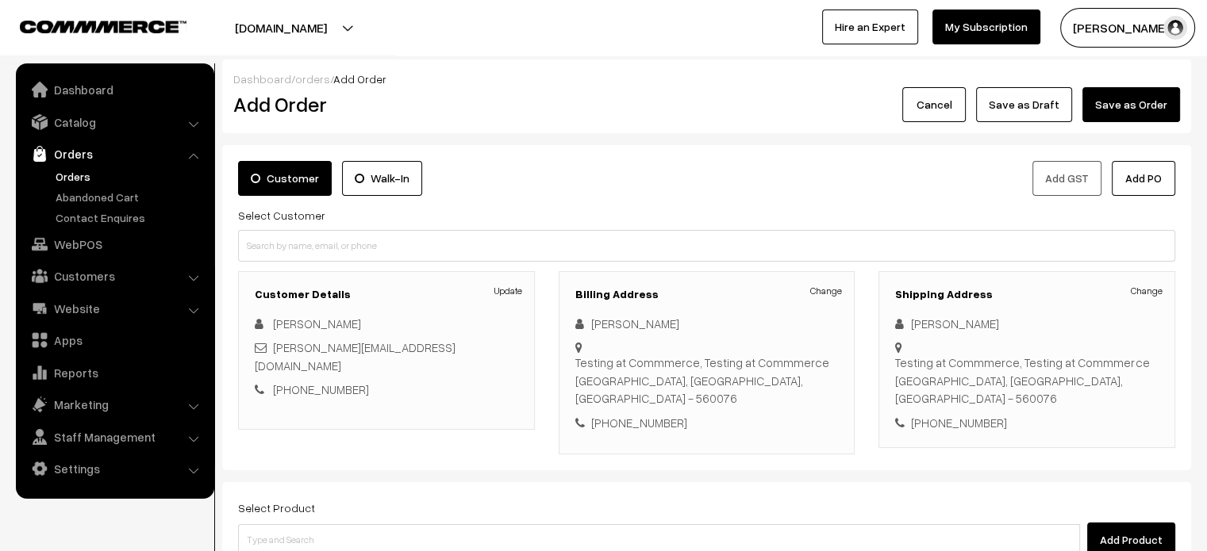
click at [370, 163] on label "Walk-In" at bounding box center [382, 178] width 80 height 35
click at [0, 0] on input "Walk-In" at bounding box center [0, 0] width 0 height 0
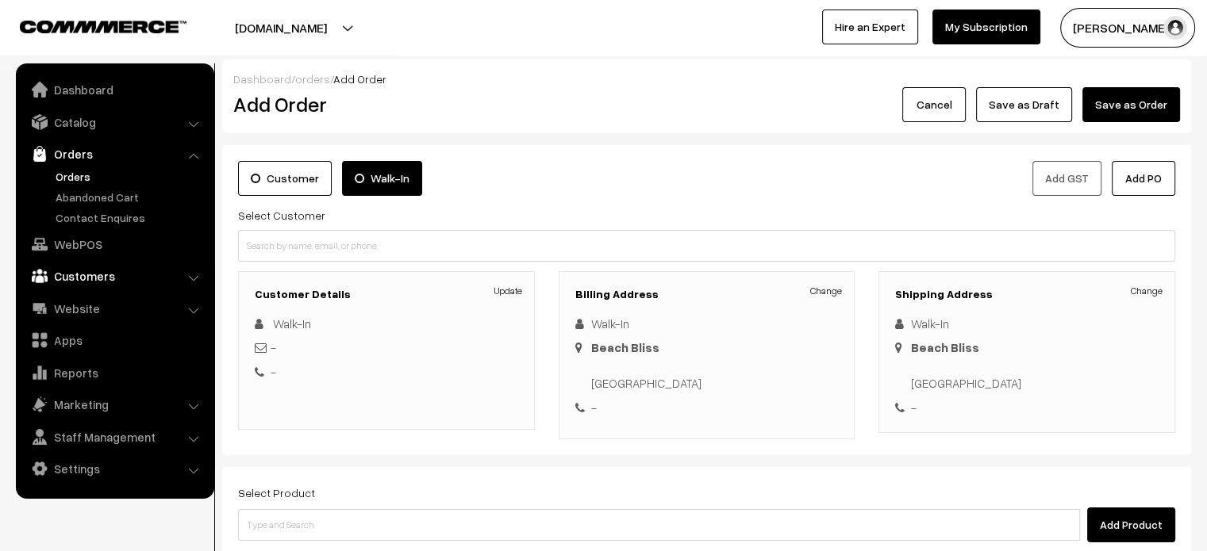
click at [112, 270] on link "Customers" at bounding box center [114, 276] width 189 height 29
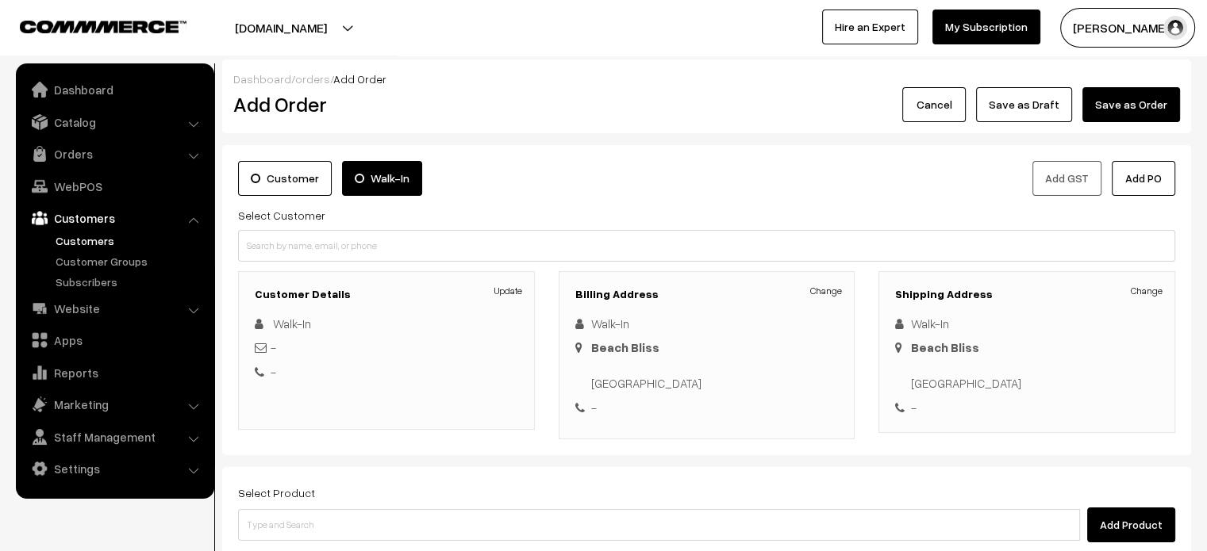
click at [82, 239] on link "Customers" at bounding box center [130, 240] width 157 height 17
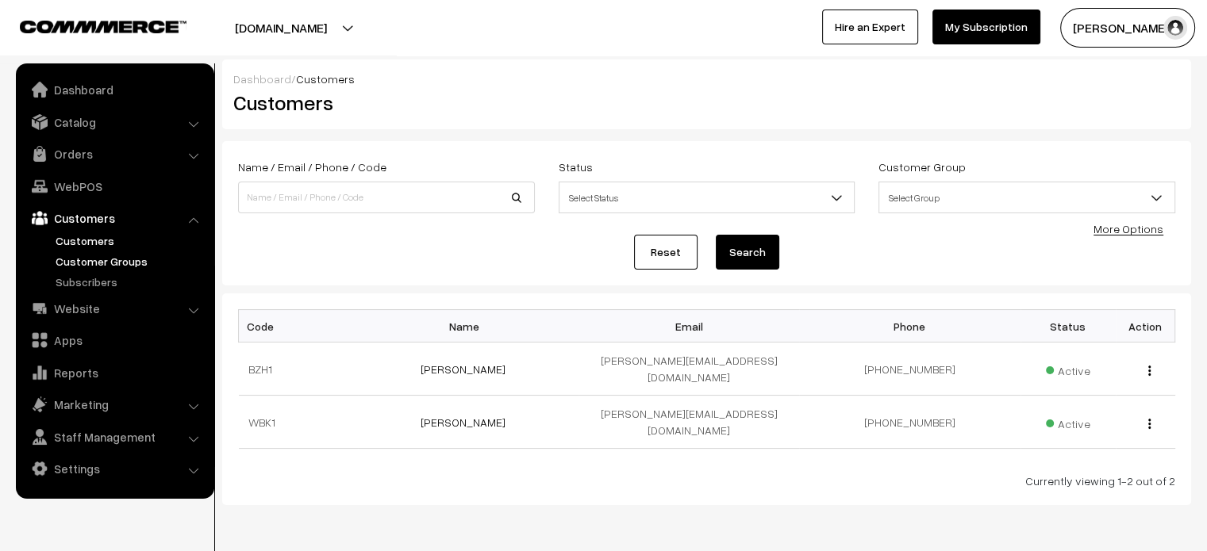
click at [127, 258] on link "Customer Groups" at bounding box center [130, 261] width 157 height 17
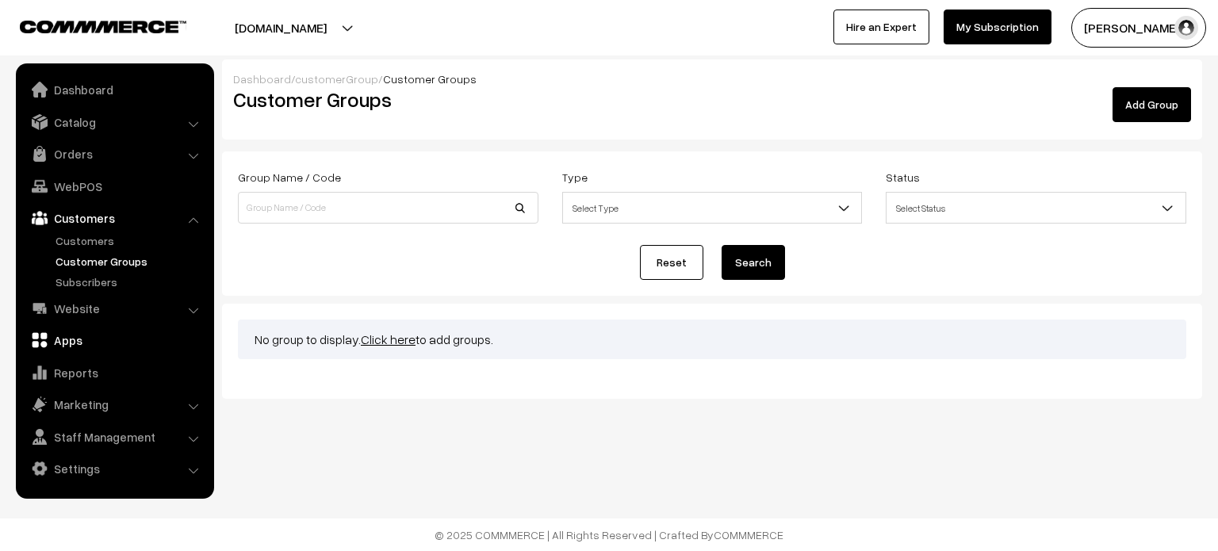
click at [86, 334] on link "Apps" at bounding box center [114, 340] width 189 height 29
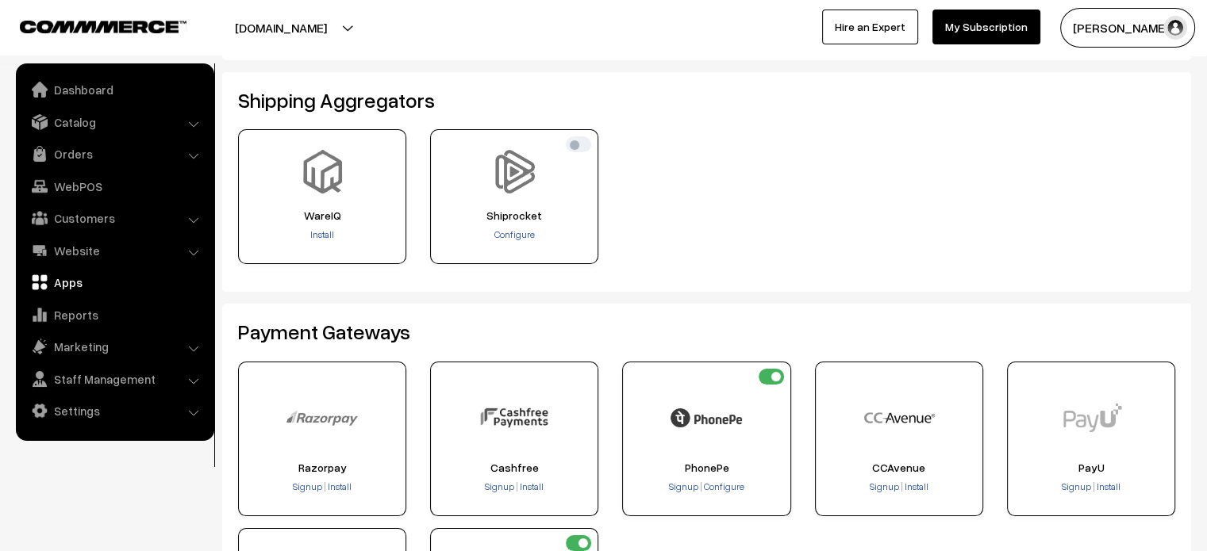
scroll to position [48, 0]
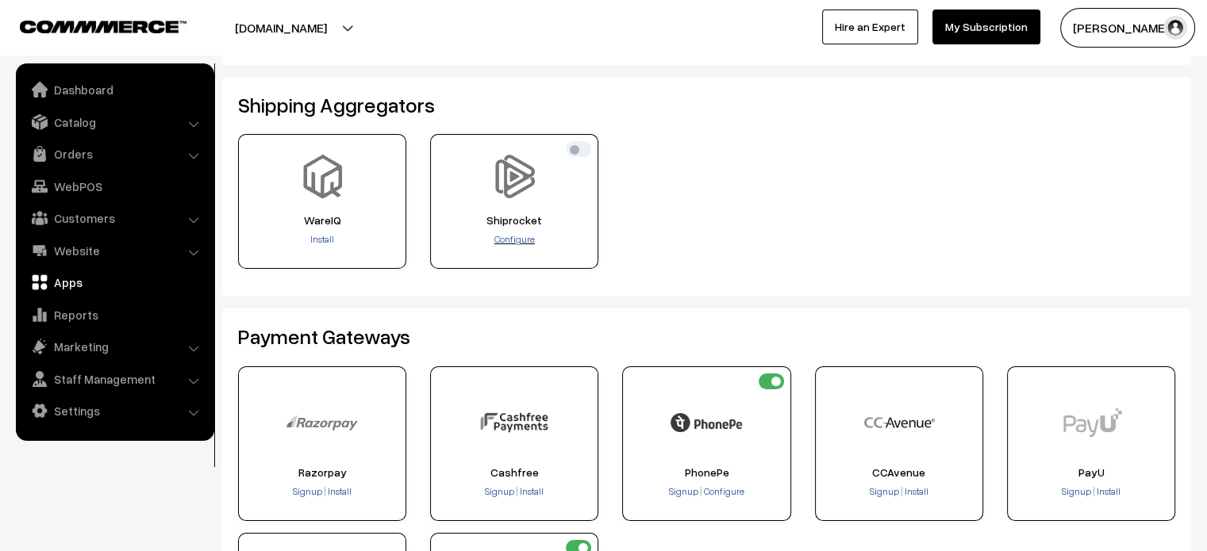
click at [524, 236] on span "Configure" at bounding box center [514, 239] width 40 height 12
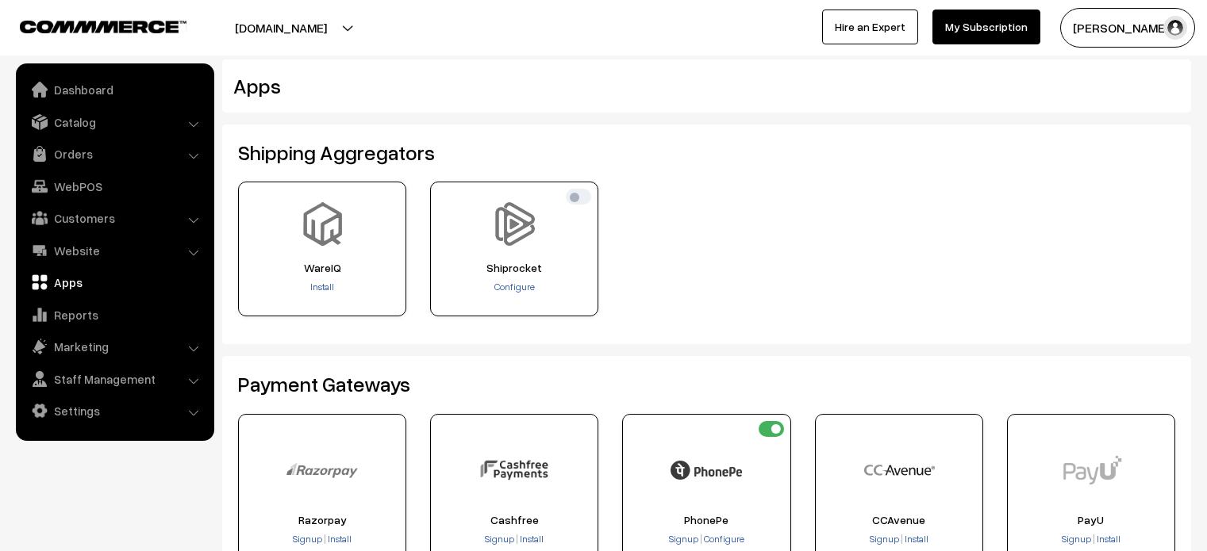
scroll to position [48, 0]
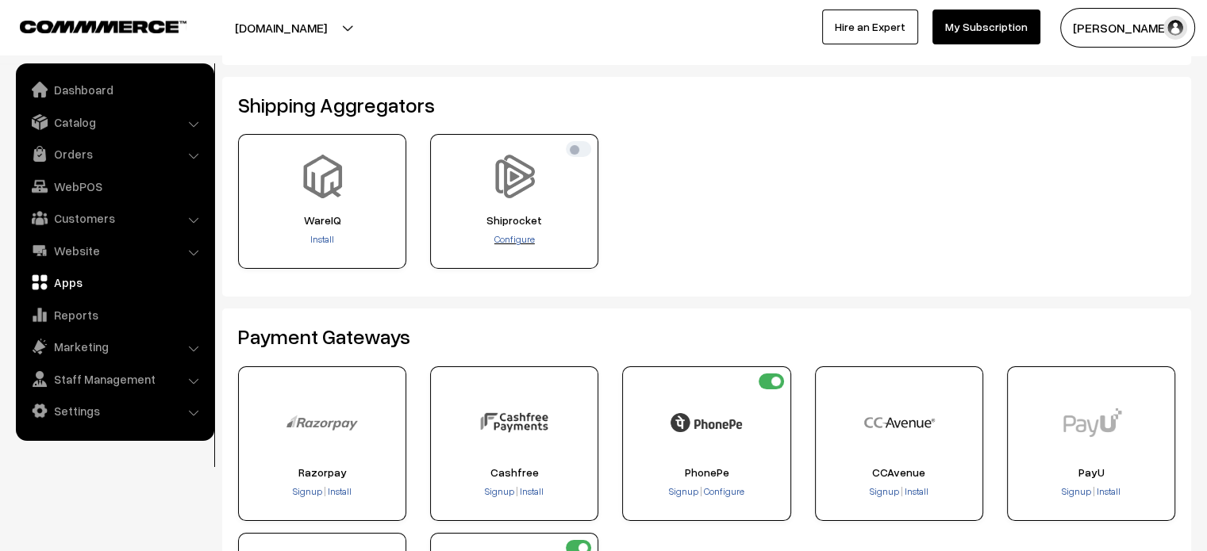
click at [521, 239] on span "Configure" at bounding box center [514, 239] width 40 height 12
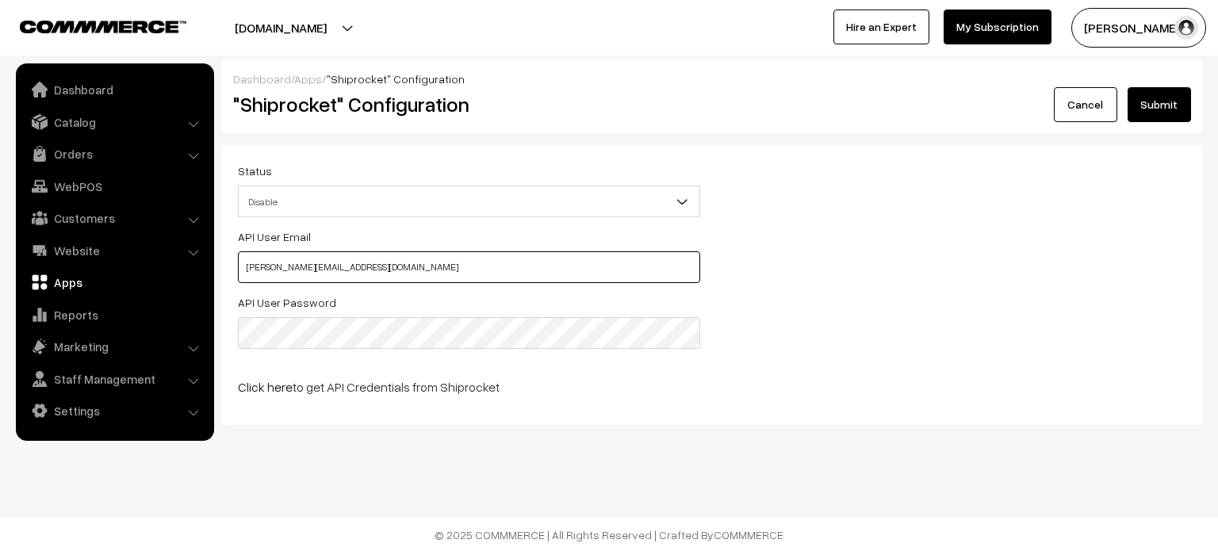
click at [638, 265] on input "madhan@commmerce.com" at bounding box center [469, 267] width 462 height 32
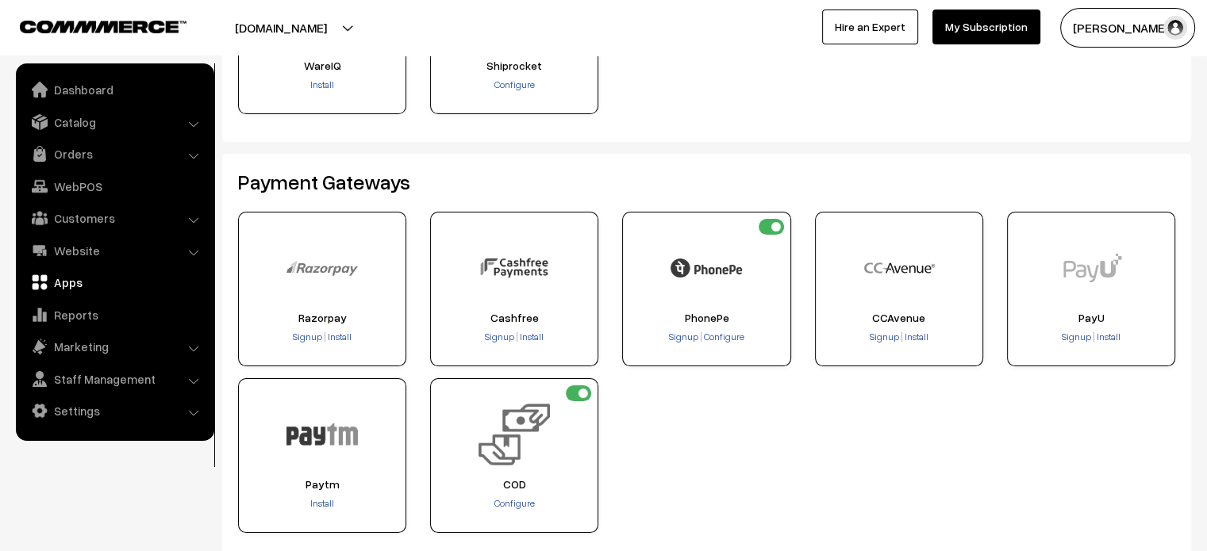
scroll to position [209, 0]
